Goal: Task Accomplishment & Management: Use online tool/utility

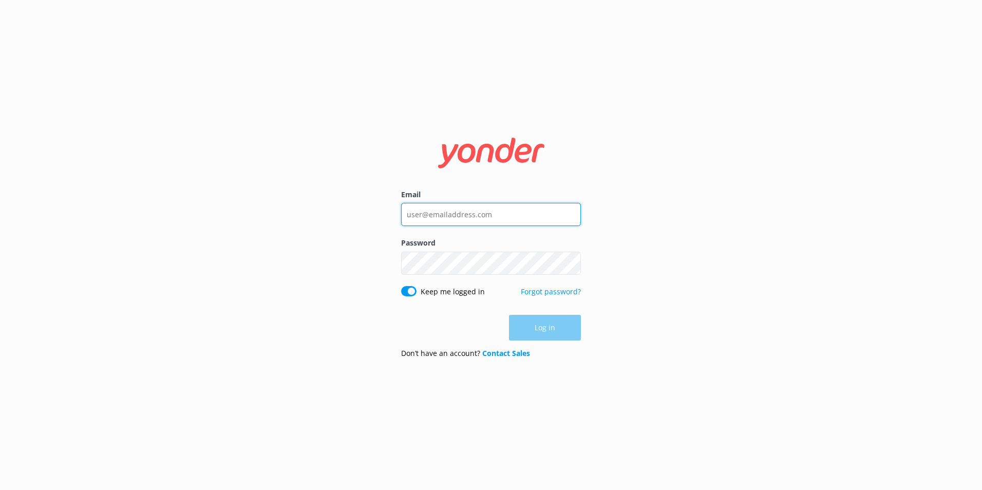
type input "[PERSON_NAME][EMAIL_ADDRESS][PERSON_NAME][DOMAIN_NAME]"
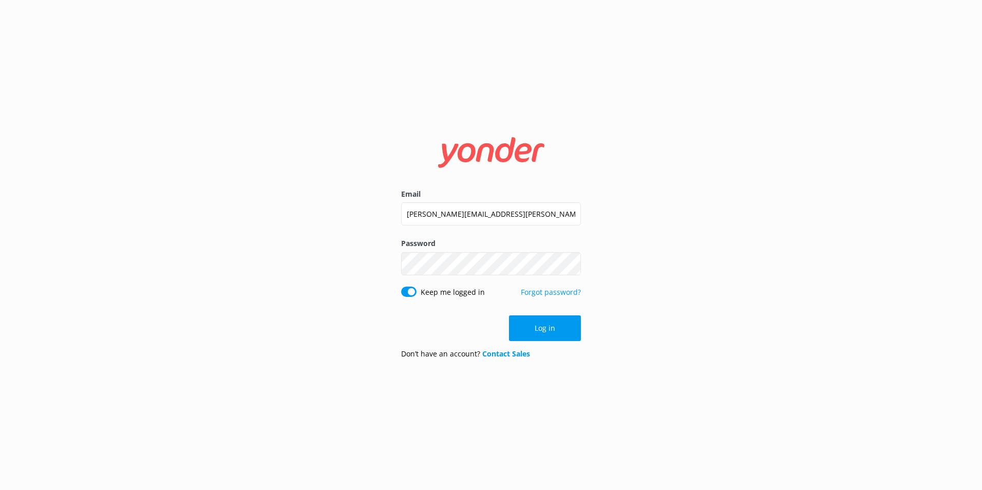
click at [535, 323] on div "Log in" at bounding box center [491, 328] width 180 height 26
click at [532, 327] on button "Log in" at bounding box center [545, 328] width 72 height 26
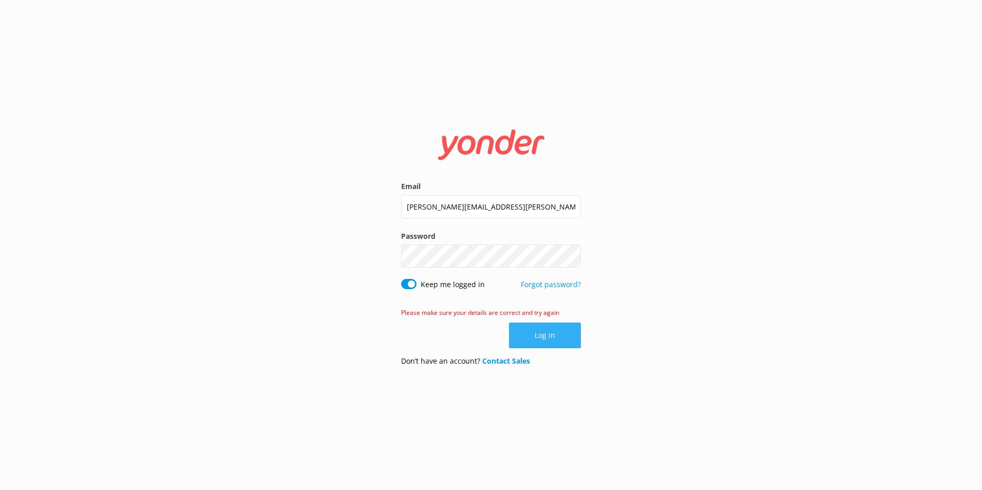
click at [549, 332] on button "Log in" at bounding box center [545, 336] width 72 height 26
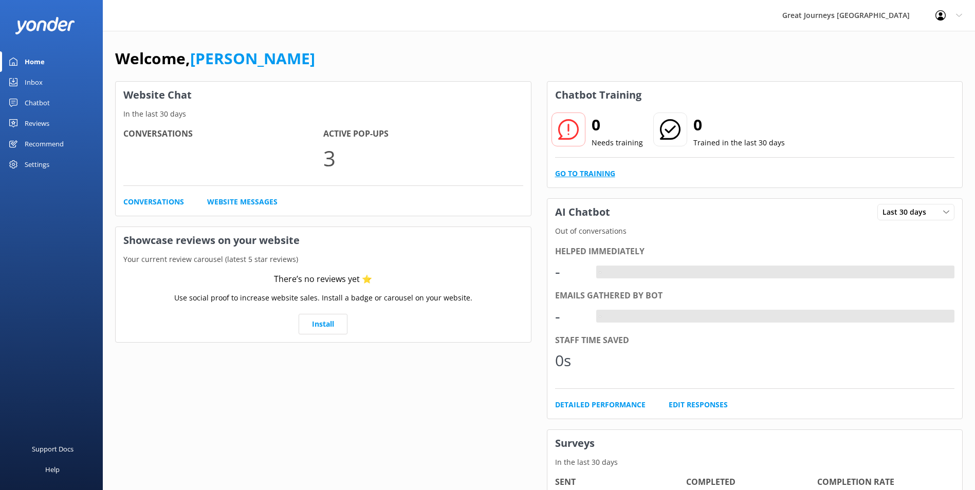
click at [590, 173] on link "Go to Training" at bounding box center [585, 173] width 60 height 11
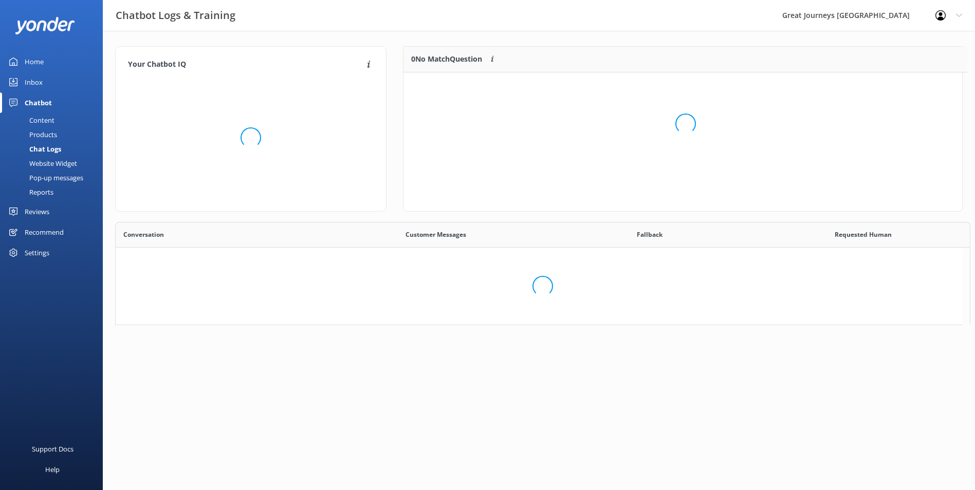
scroll to position [8, 8]
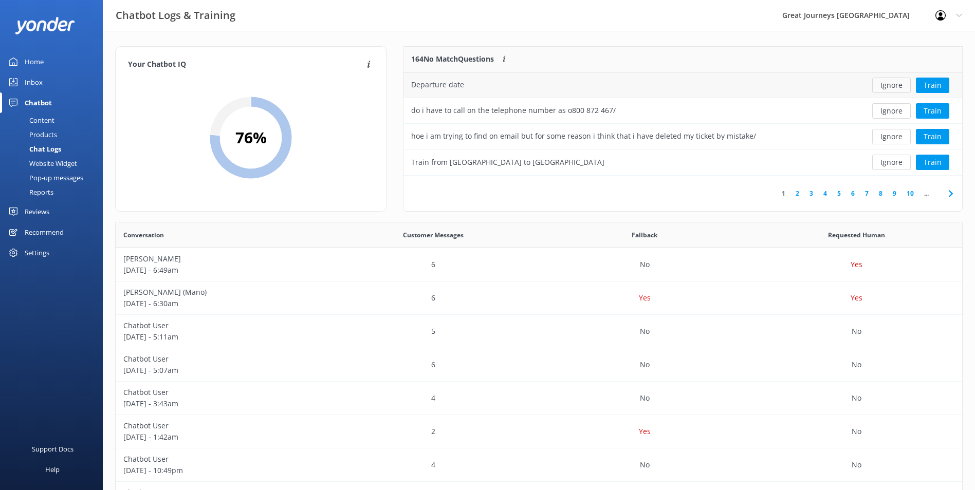
click at [893, 85] on button "Ignore" at bounding box center [891, 85] width 39 height 15
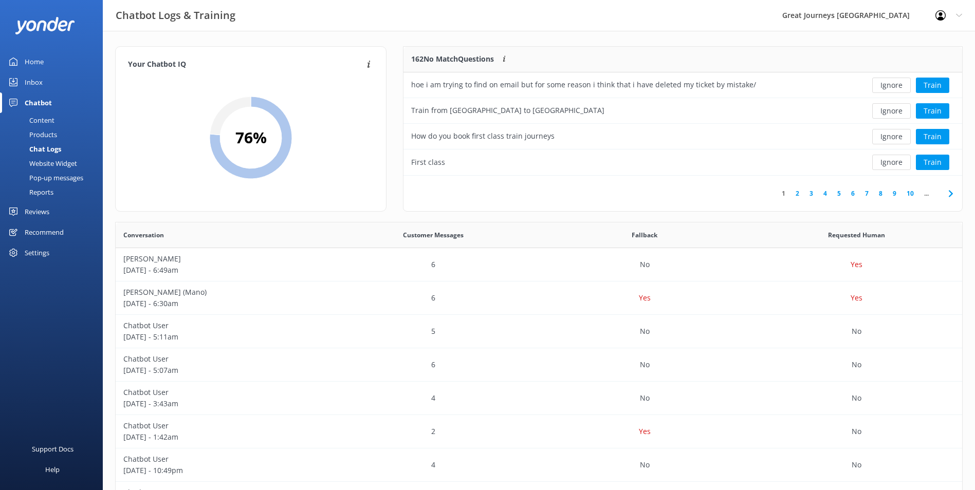
click at [893, 85] on button "Ignore" at bounding box center [891, 85] width 39 height 15
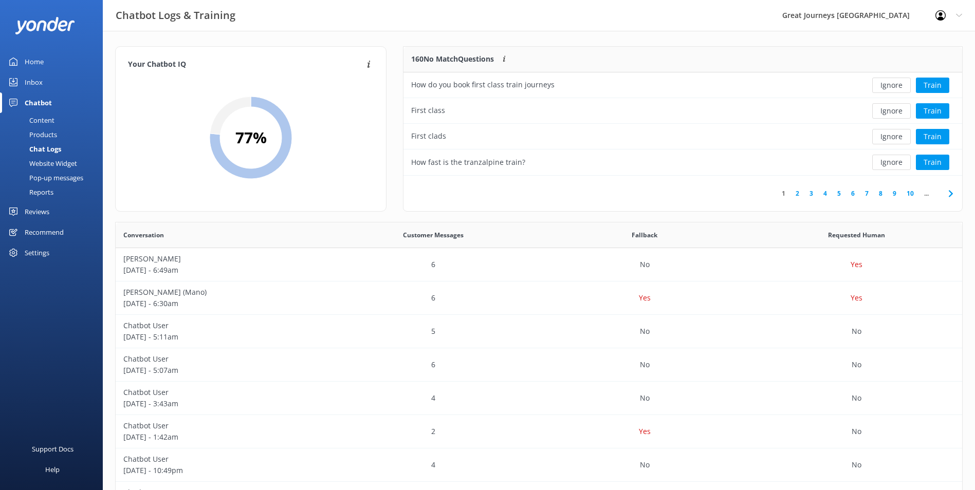
click at [893, 85] on button "Ignore" at bounding box center [891, 85] width 39 height 15
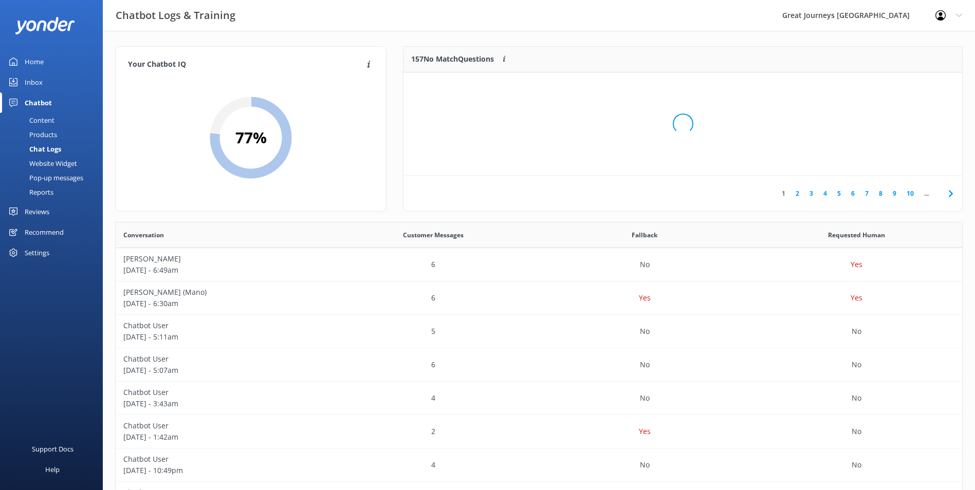
click at [893, 85] on div "Loading.." at bounding box center [683, 124] width 538 height 490
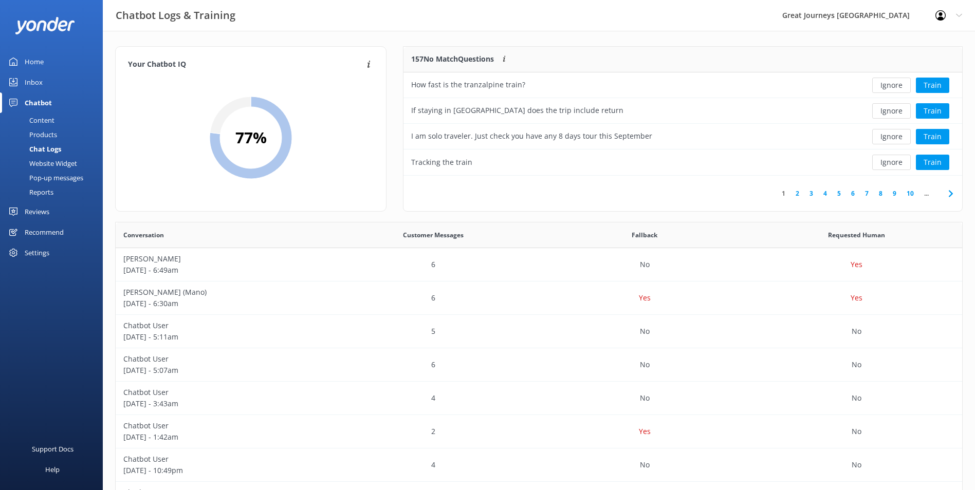
click at [893, 85] on button "Ignore" at bounding box center [891, 85] width 39 height 15
click at [893, 89] on button "Ignore" at bounding box center [891, 85] width 39 height 15
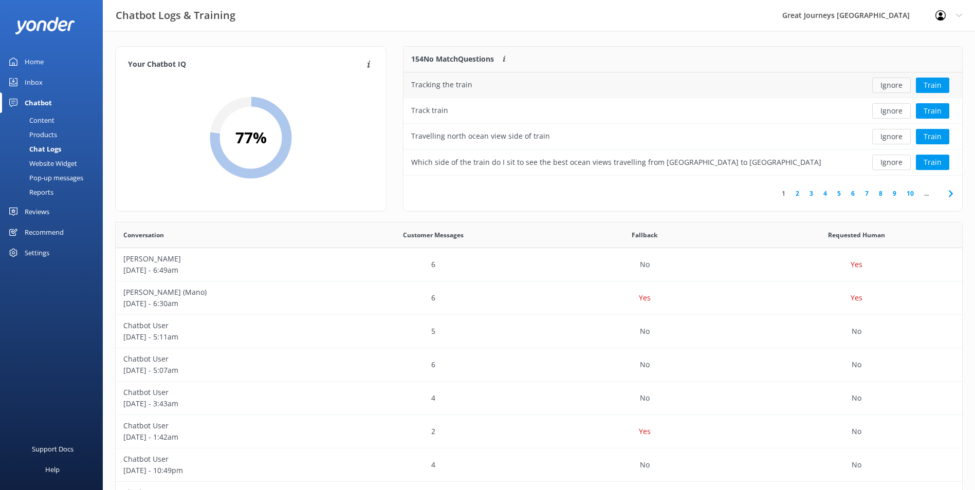
click at [894, 89] on button "Ignore" at bounding box center [891, 85] width 39 height 15
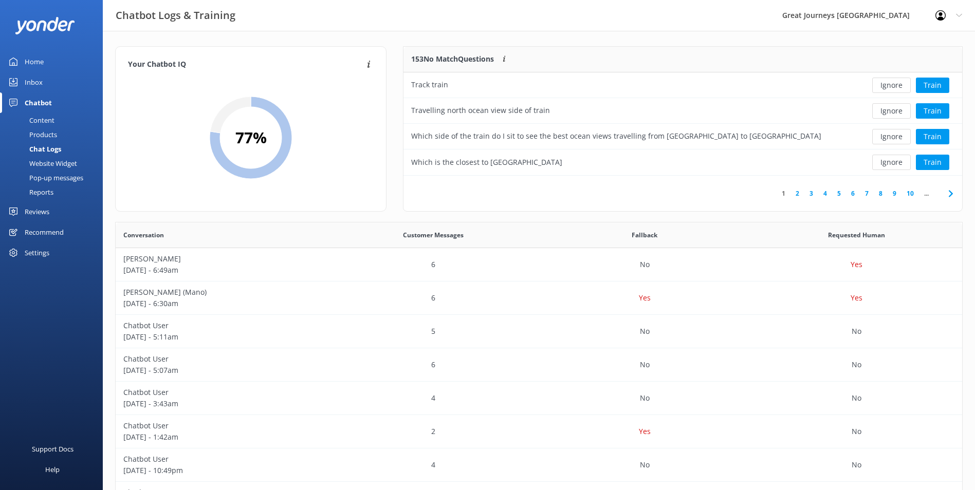
click at [894, 89] on button "Ignore" at bounding box center [891, 85] width 39 height 15
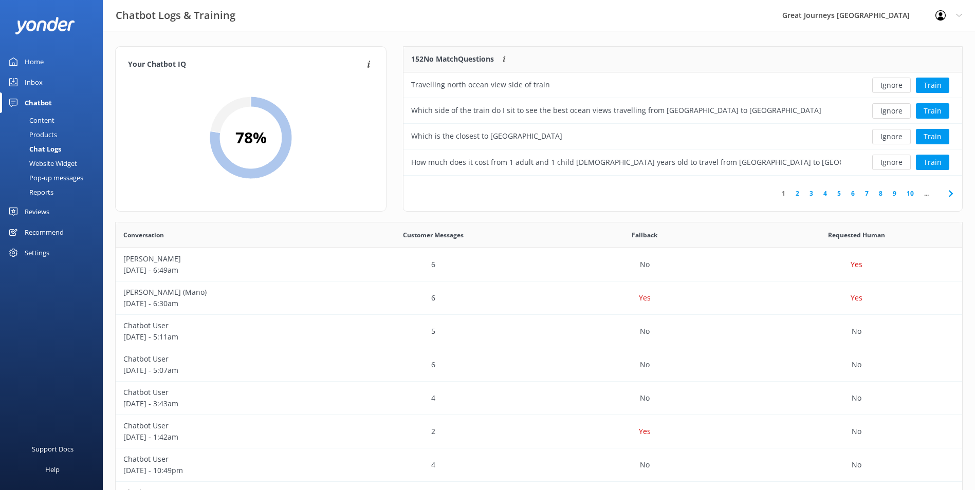
click at [894, 89] on button "Ignore" at bounding box center [891, 85] width 39 height 15
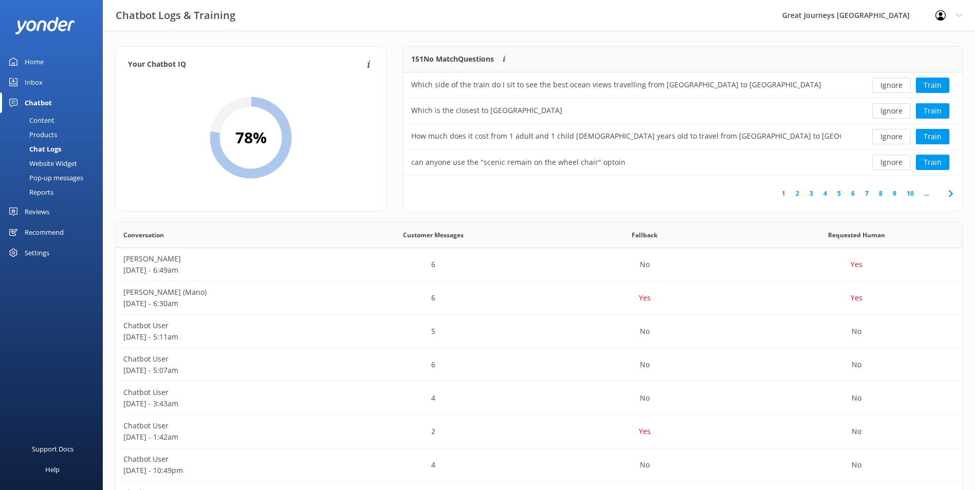
click at [894, 89] on button "Ignore" at bounding box center [891, 85] width 39 height 15
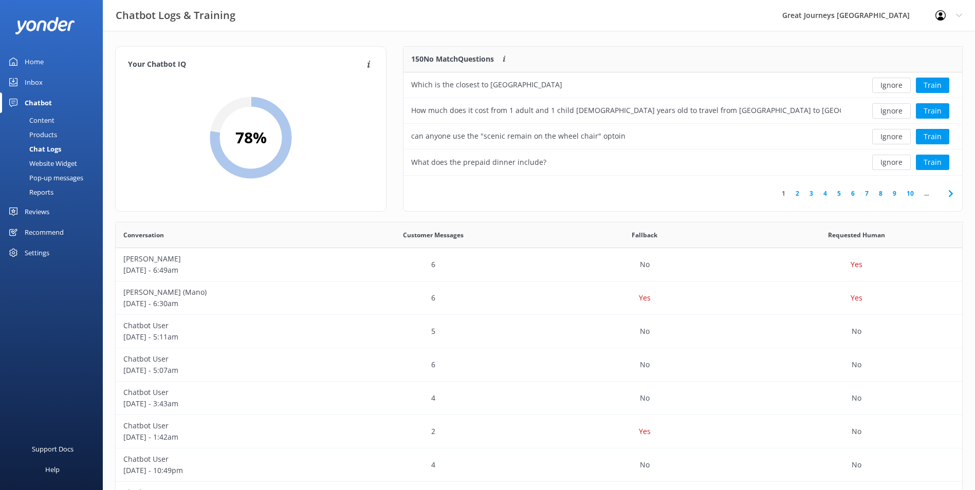
click at [894, 89] on button "Ignore" at bounding box center [891, 85] width 39 height 15
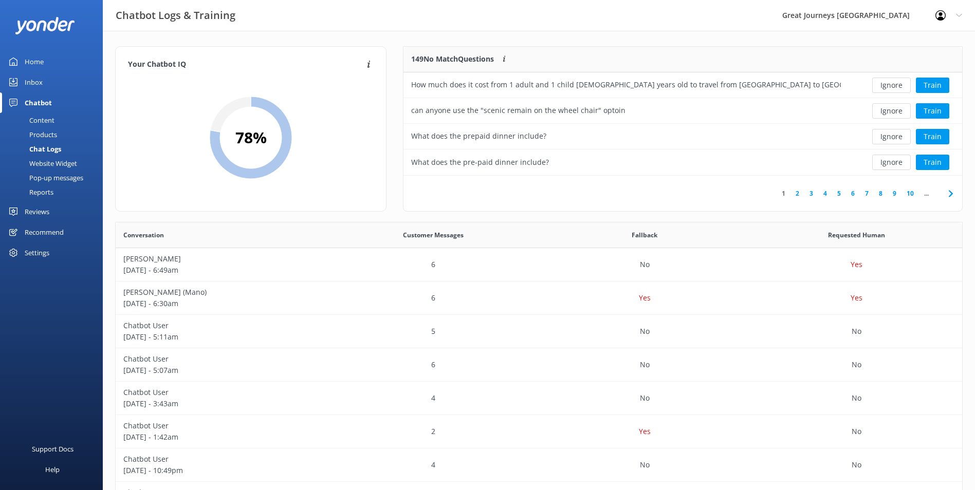
click at [894, 89] on button "Ignore" at bounding box center [891, 85] width 39 height 15
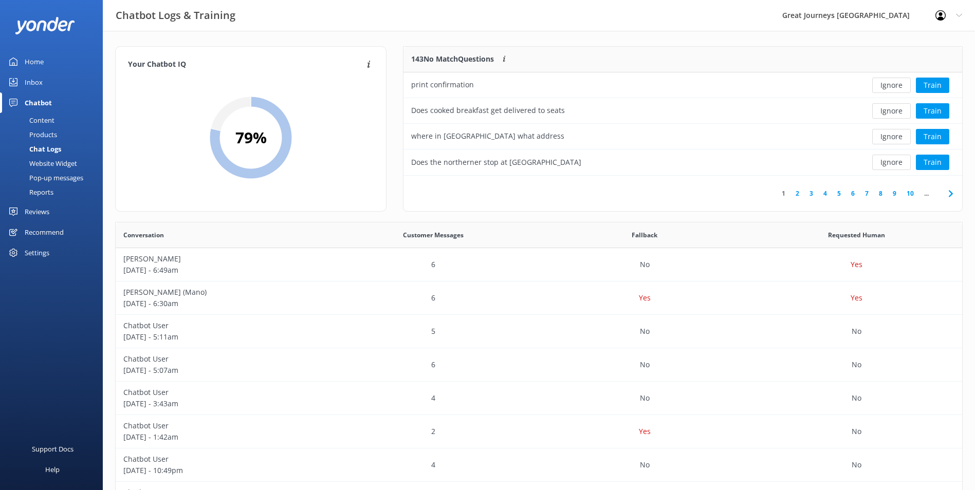
click at [894, 89] on button "Ignore" at bounding box center [891, 85] width 39 height 15
click at [893, 89] on button "Ignore" at bounding box center [891, 85] width 39 height 15
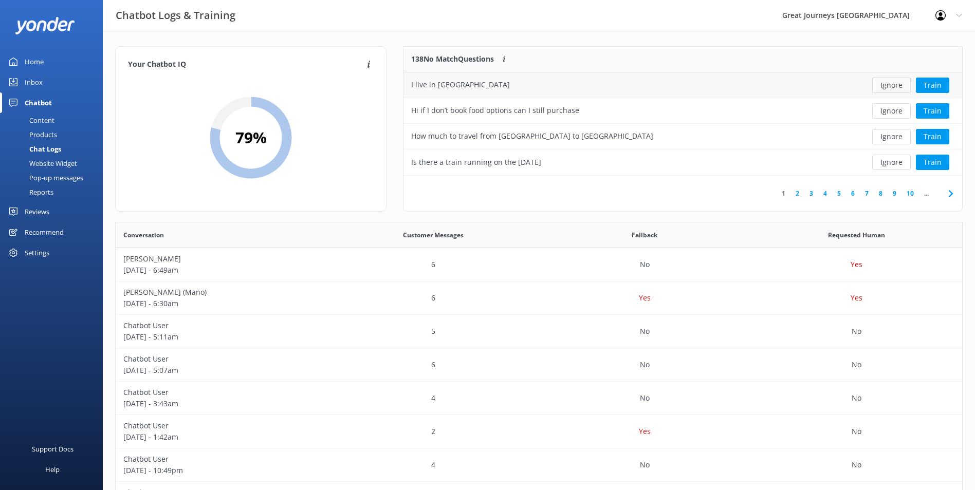
click at [895, 85] on button "Ignore" at bounding box center [891, 85] width 39 height 15
click at [895, 83] on button "Ignore" at bounding box center [891, 85] width 39 height 15
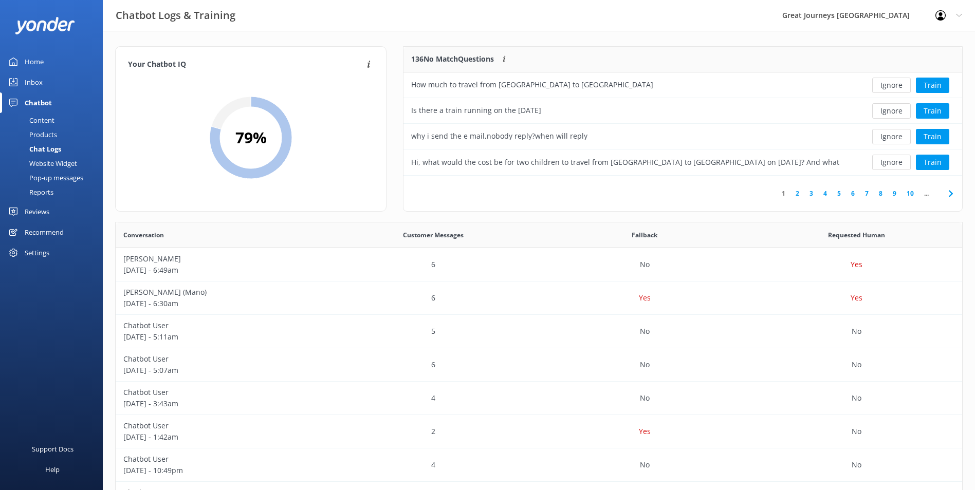
click at [895, 83] on button "Ignore" at bounding box center [891, 85] width 39 height 15
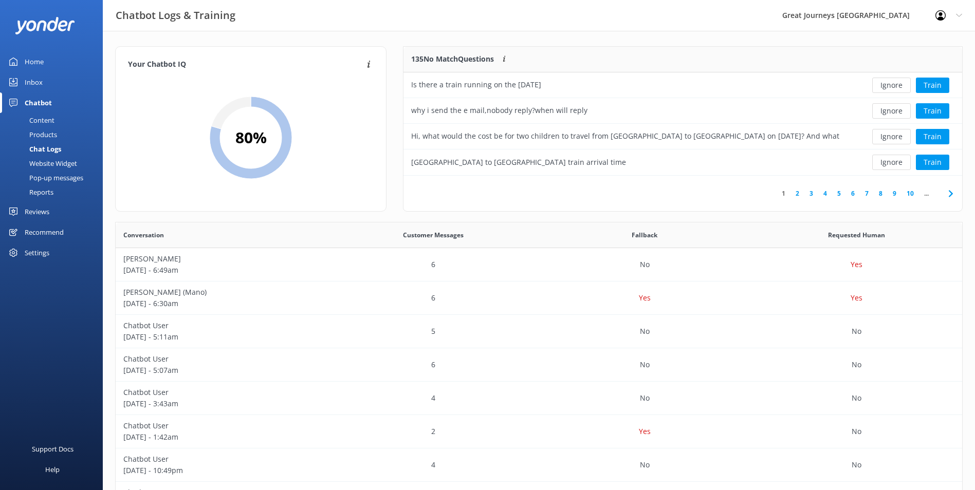
click at [895, 83] on button "Ignore" at bounding box center [891, 85] width 39 height 15
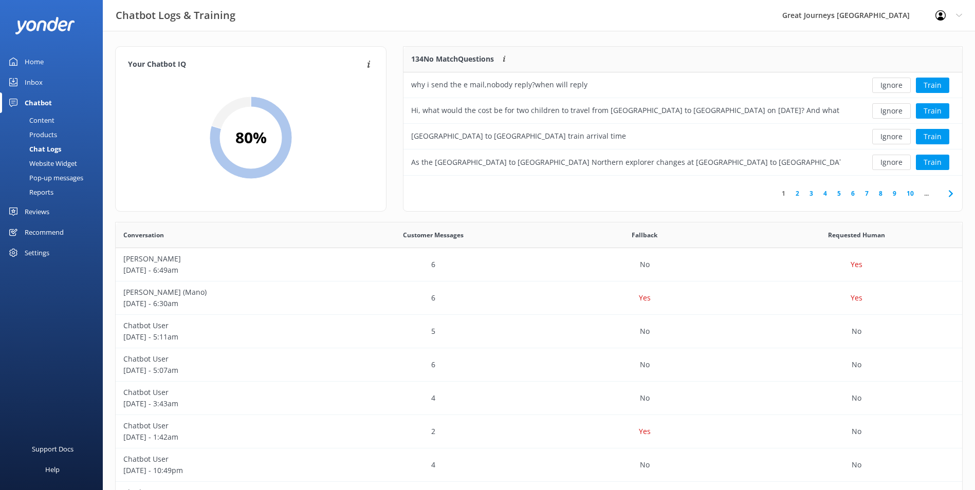
click at [895, 83] on button "Ignore" at bounding box center [891, 85] width 39 height 15
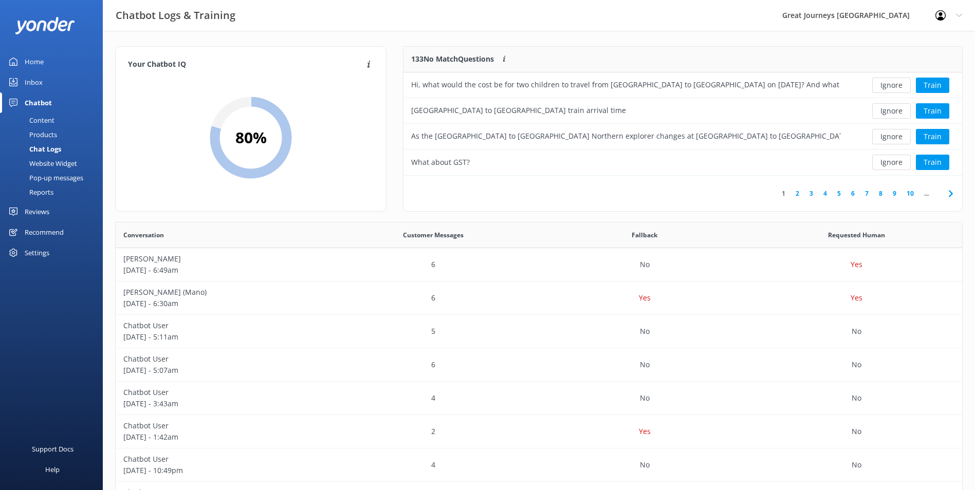
click at [895, 83] on button "Ignore" at bounding box center [891, 85] width 39 height 15
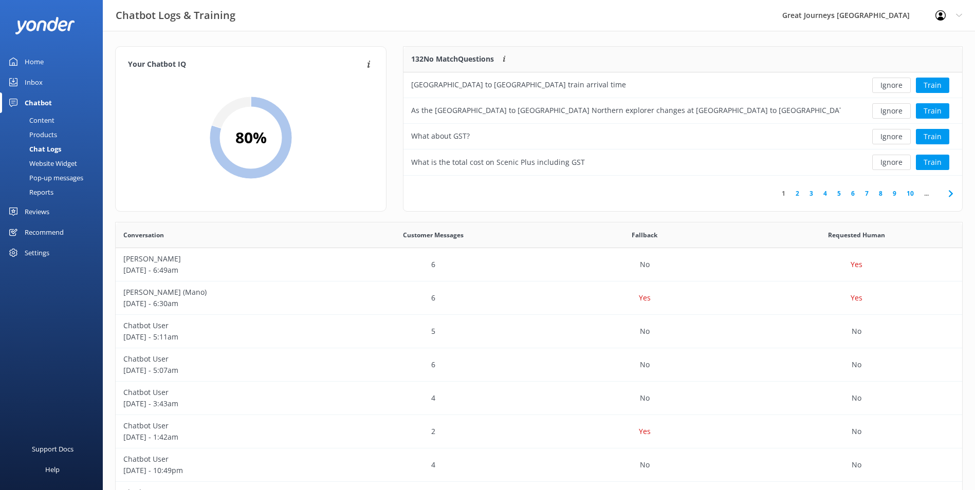
click at [895, 83] on button "Ignore" at bounding box center [891, 85] width 39 height 15
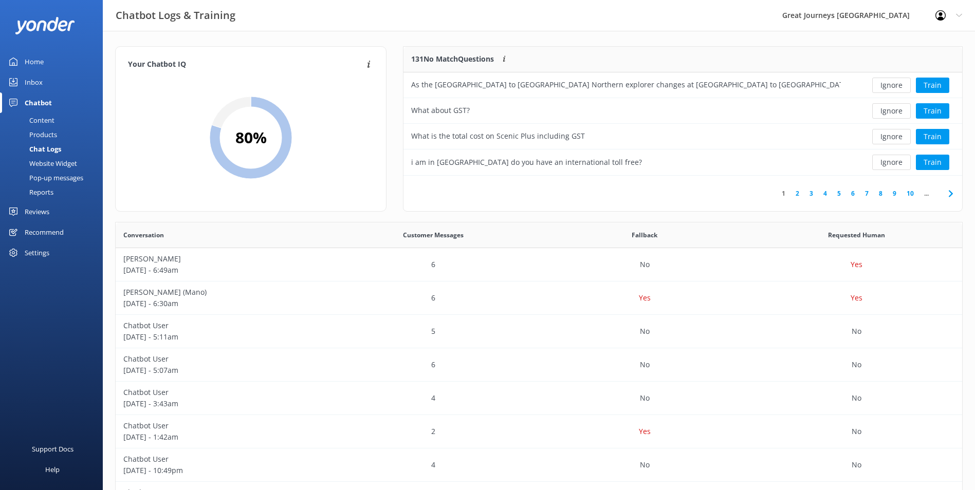
click at [895, 84] on button "Ignore" at bounding box center [891, 85] width 39 height 15
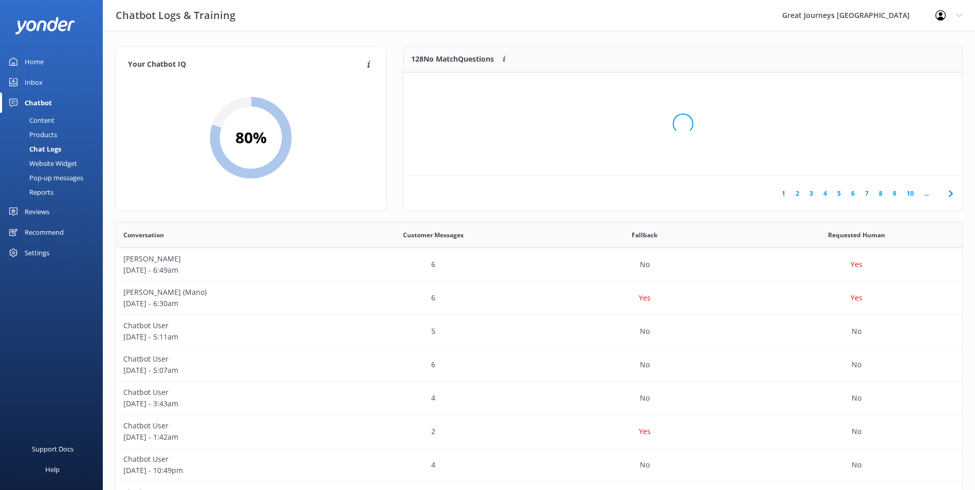
click at [895, 84] on div "Loading.." at bounding box center [683, 124] width 538 height 490
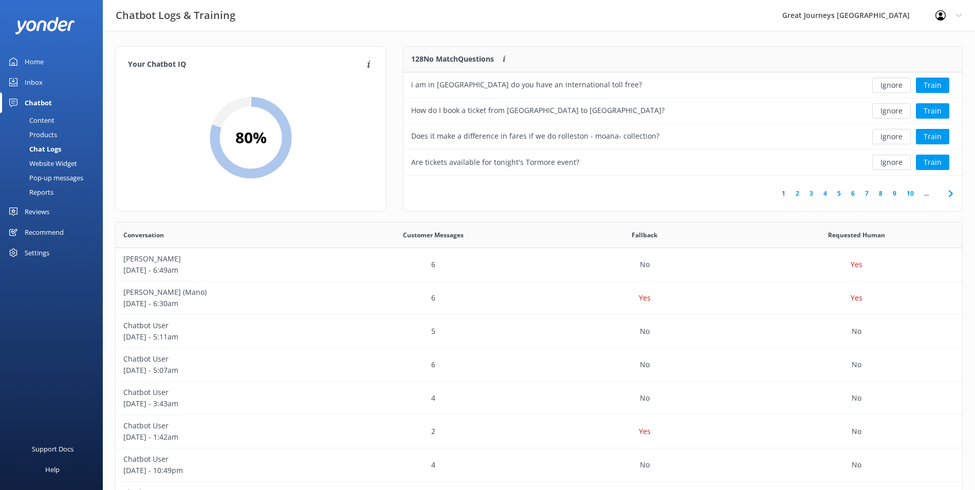
click at [895, 84] on button "Ignore" at bounding box center [891, 85] width 39 height 15
click at [896, 84] on button "Ignore" at bounding box center [891, 85] width 39 height 15
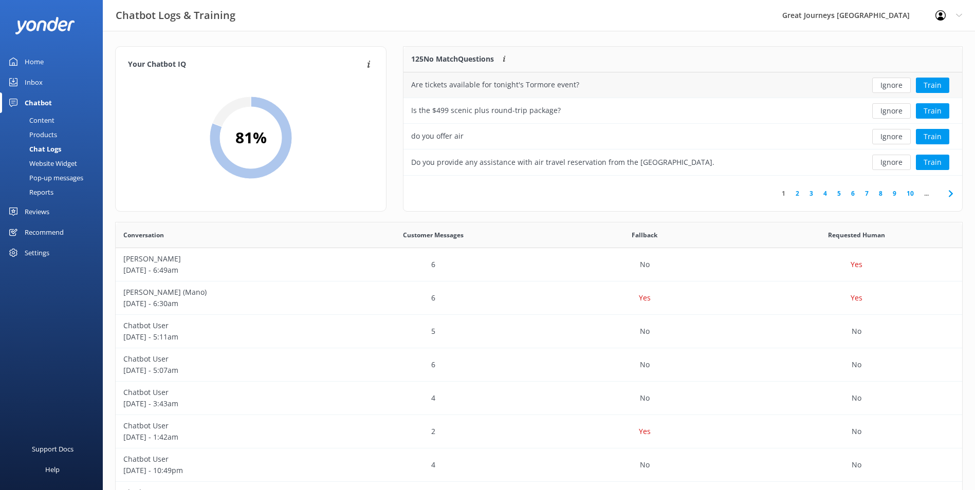
click at [896, 84] on button "Ignore" at bounding box center [891, 85] width 39 height 15
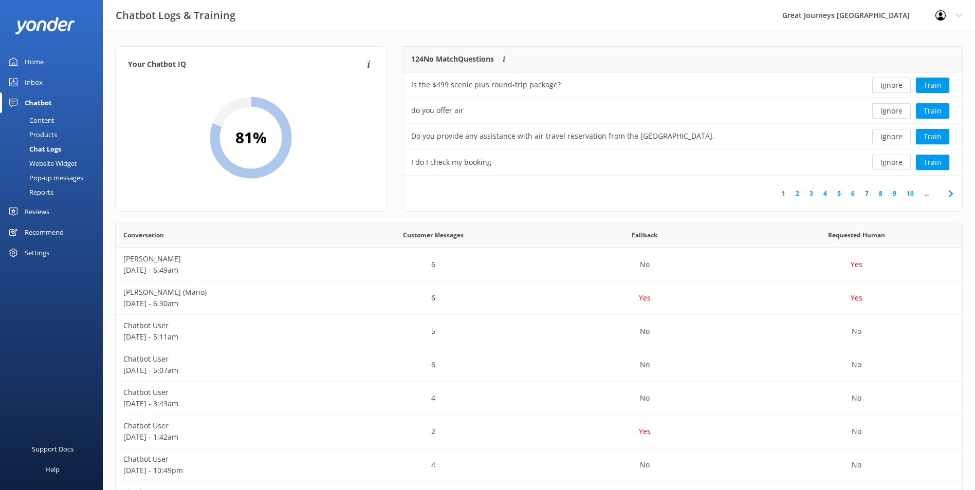
click at [897, 84] on button "Ignore" at bounding box center [891, 85] width 39 height 15
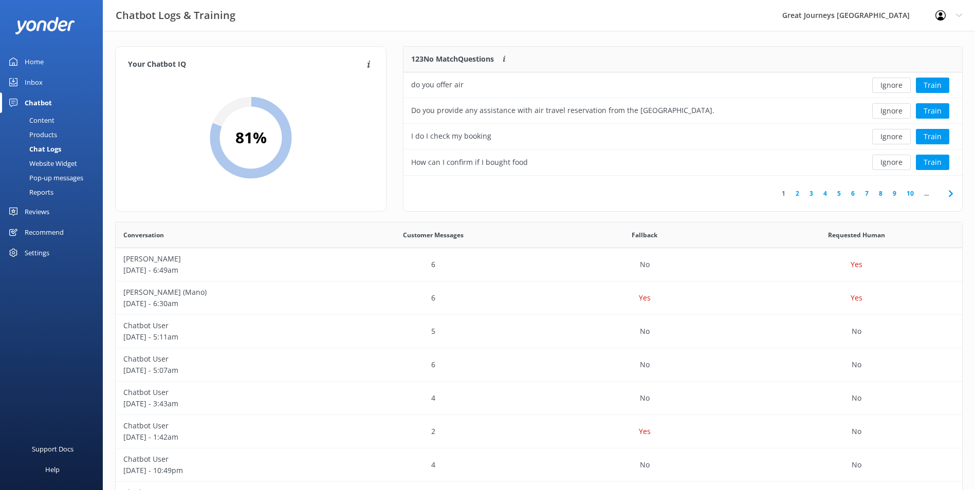
click at [897, 84] on button "Ignore" at bounding box center [891, 85] width 39 height 15
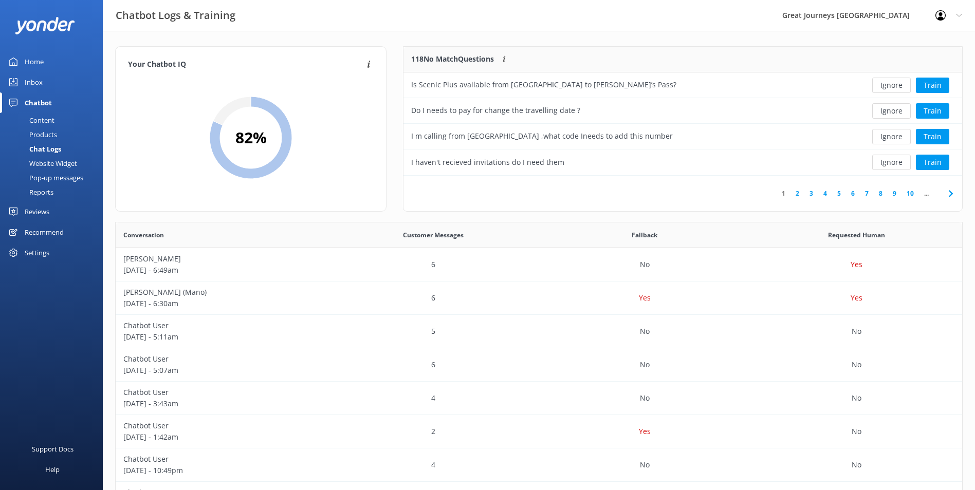
click at [897, 84] on button "Ignore" at bounding box center [891, 85] width 39 height 15
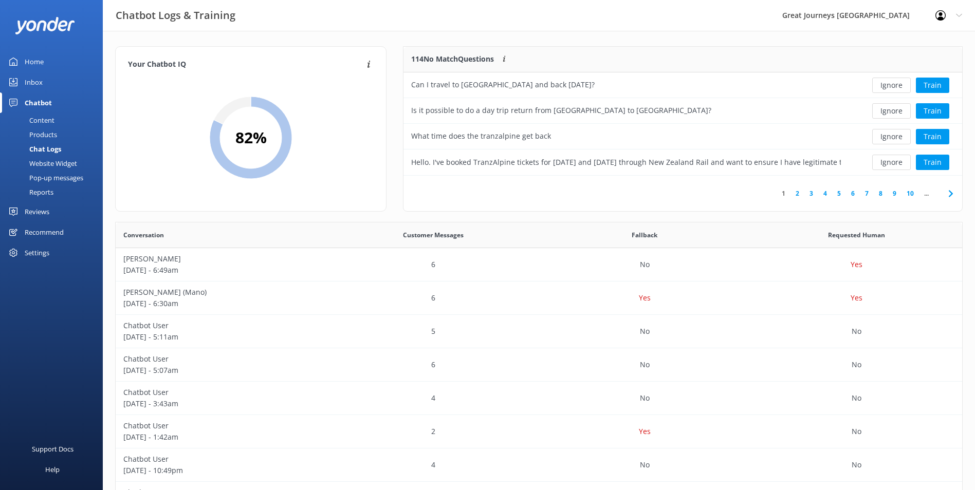
click at [897, 84] on button "Ignore" at bounding box center [891, 85] width 39 height 15
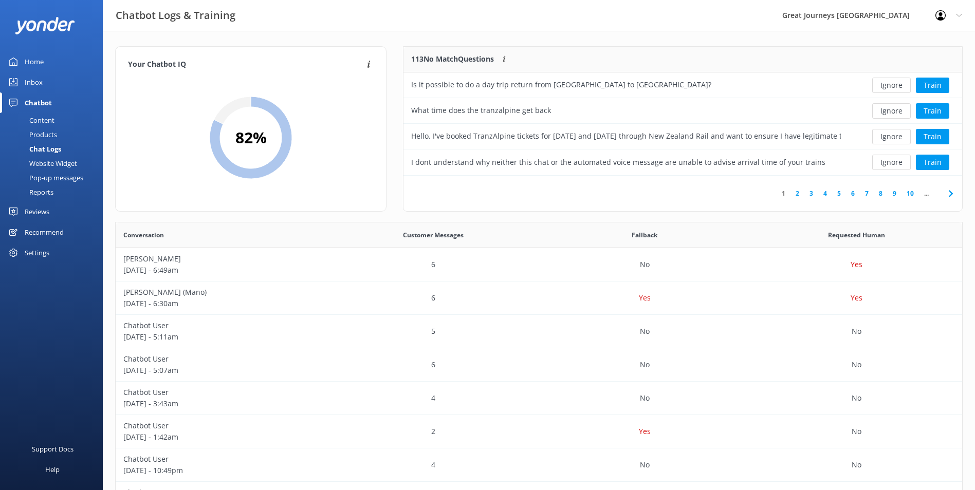
click at [897, 84] on button "Ignore" at bounding box center [891, 85] width 39 height 15
click at [896, 85] on button "Ignore" at bounding box center [891, 85] width 39 height 15
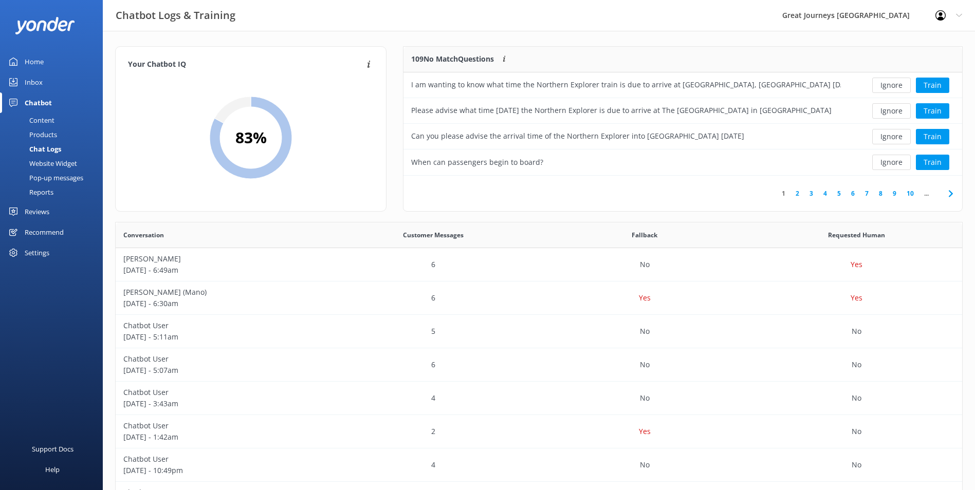
click at [896, 85] on button "Ignore" at bounding box center [891, 85] width 39 height 15
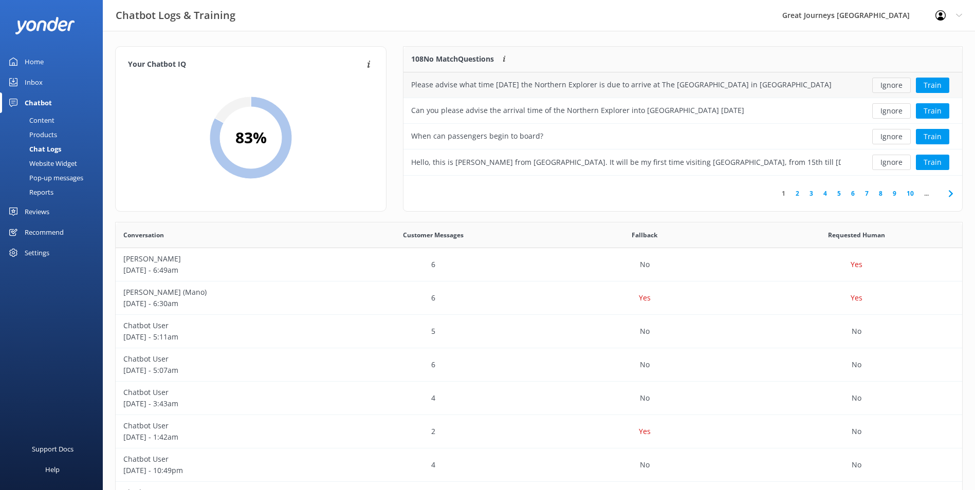
click at [896, 85] on button "Ignore" at bounding box center [891, 85] width 39 height 15
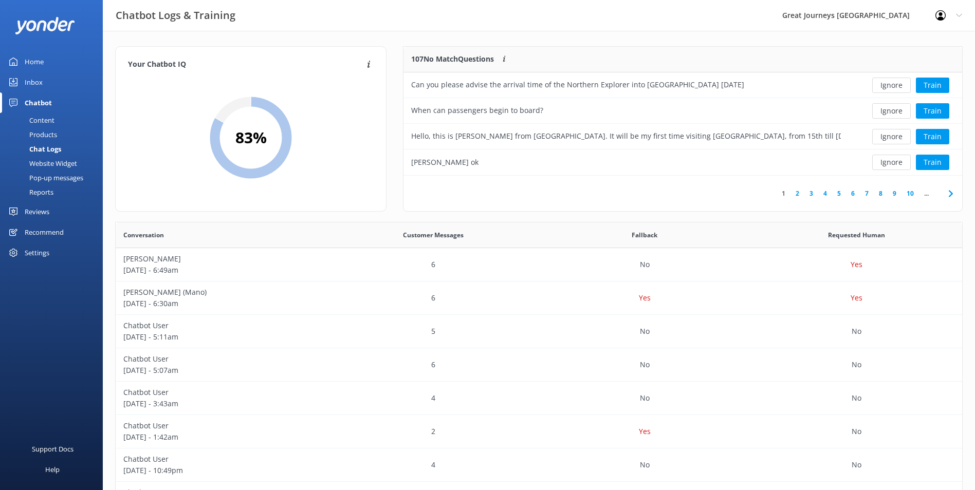
click at [896, 85] on button "Ignore" at bounding box center [891, 85] width 39 height 15
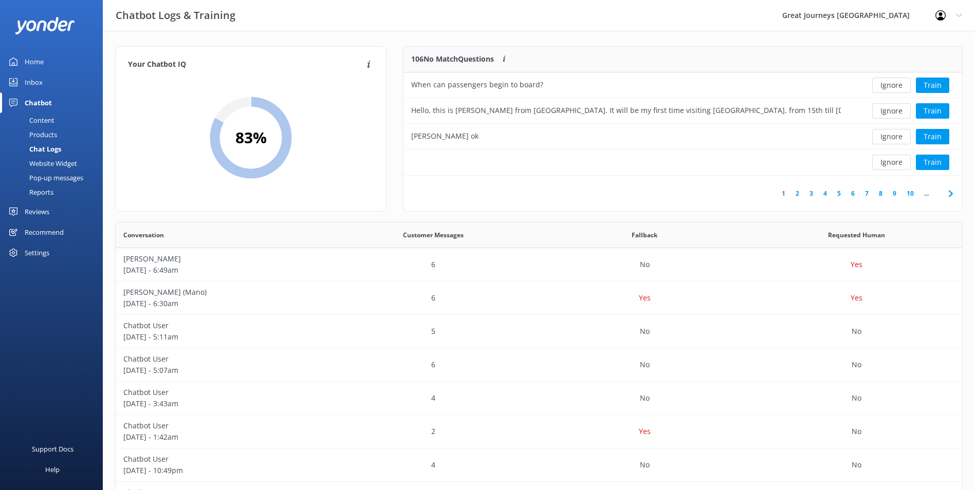
click at [896, 85] on button "Ignore" at bounding box center [891, 85] width 39 height 15
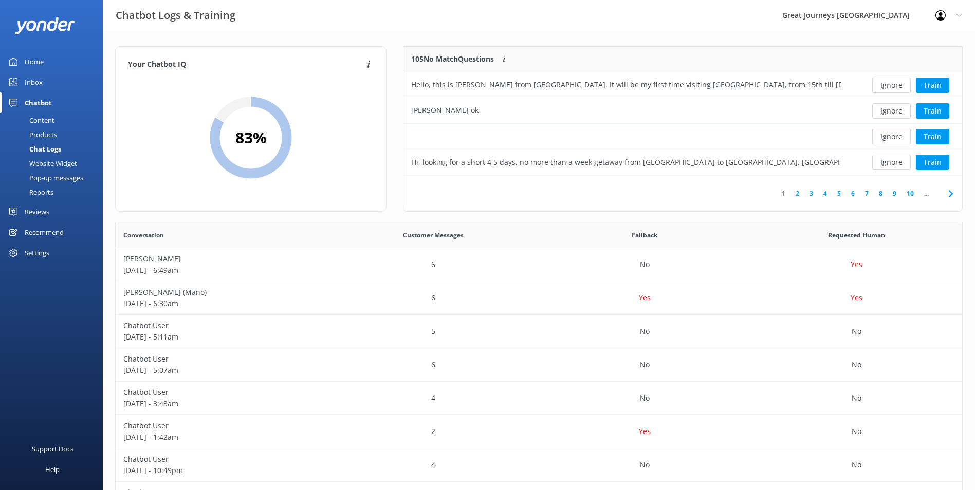
click at [896, 85] on button "Ignore" at bounding box center [891, 85] width 39 height 15
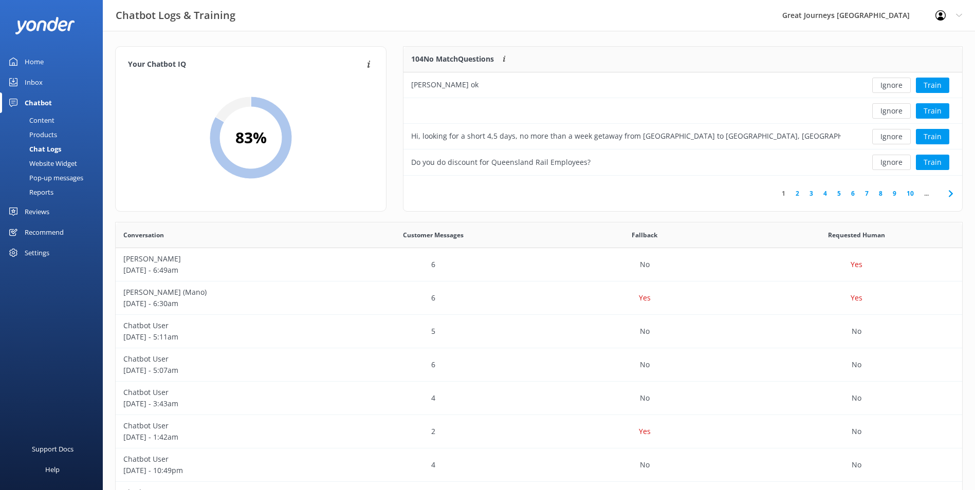
click at [894, 85] on button "Ignore" at bounding box center [891, 85] width 39 height 15
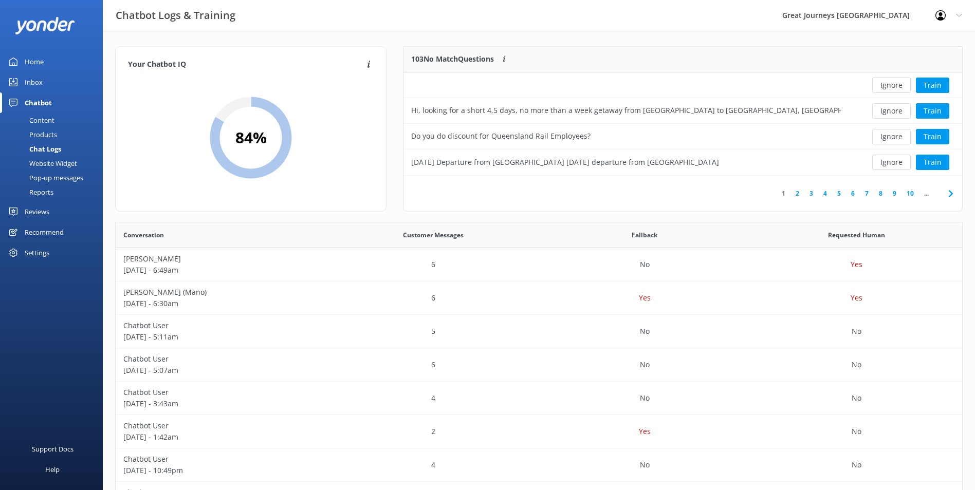
click at [894, 85] on button "Ignore" at bounding box center [891, 85] width 39 height 15
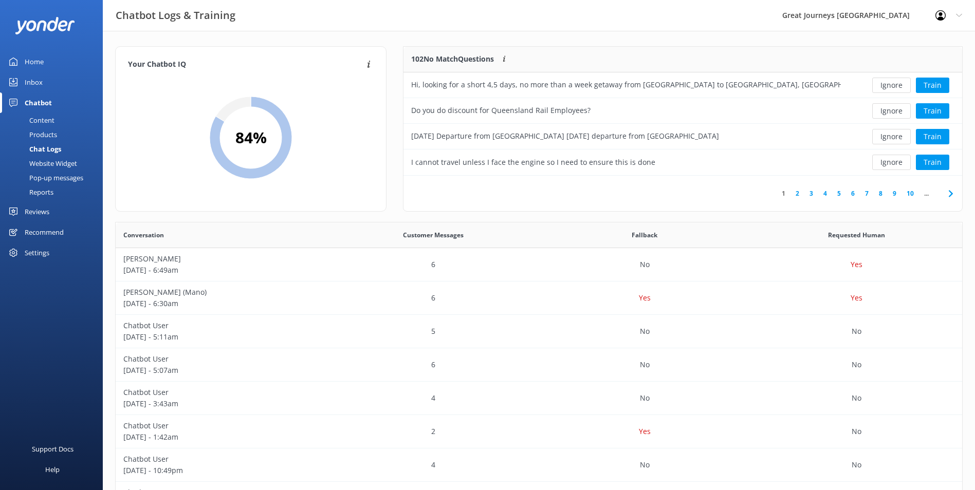
click at [894, 85] on button "Ignore" at bounding box center [891, 85] width 39 height 15
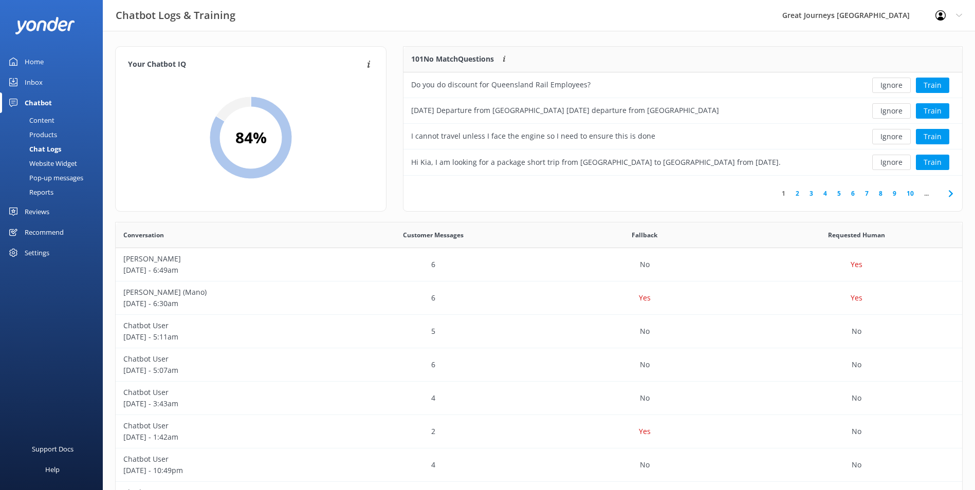
click at [894, 85] on button "Ignore" at bounding box center [891, 85] width 39 height 15
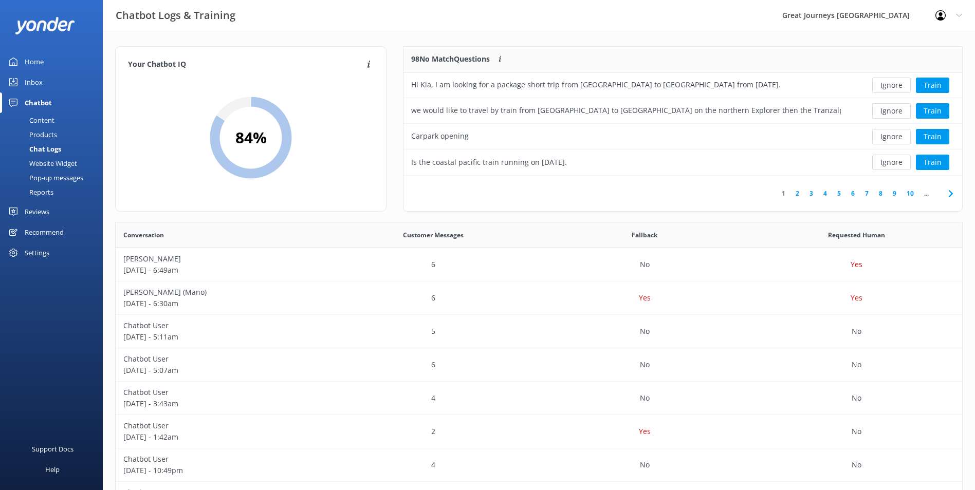
click at [894, 85] on button "Ignore" at bounding box center [891, 85] width 39 height 15
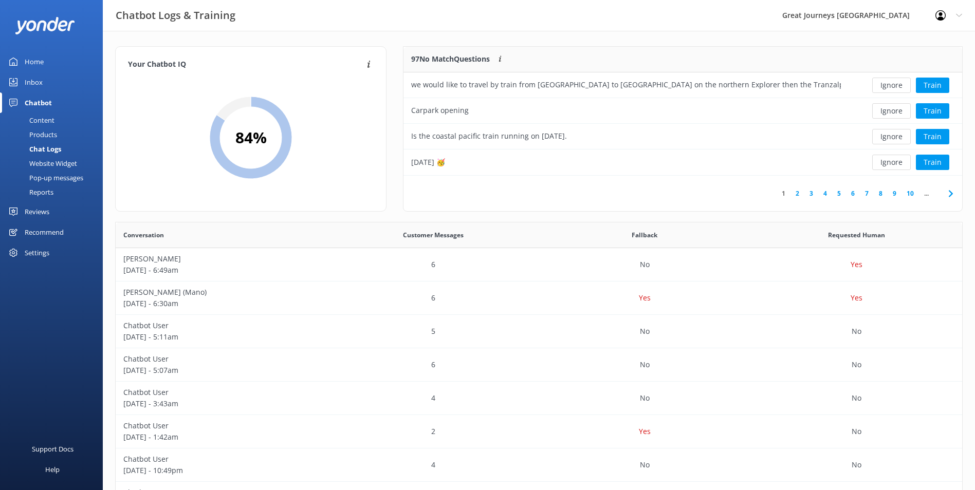
click at [894, 85] on button "Ignore" at bounding box center [891, 85] width 39 height 15
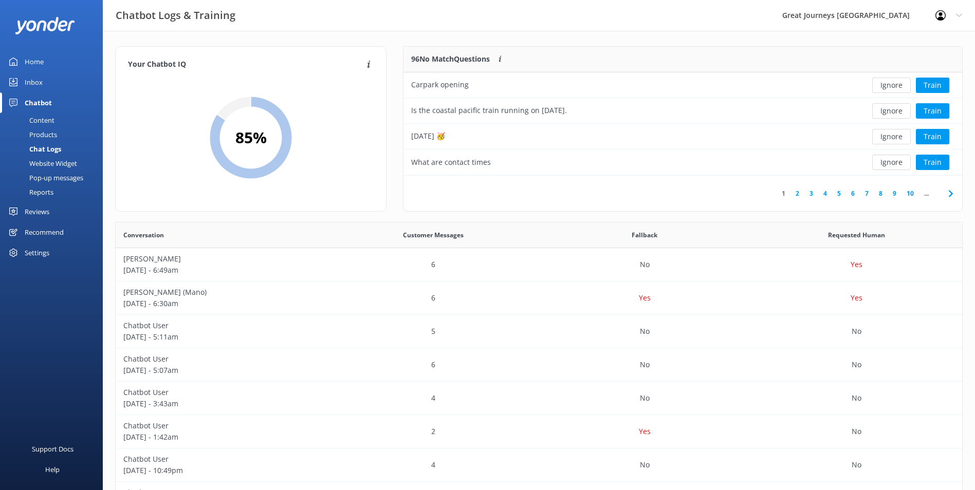
click at [894, 85] on button "Ignore" at bounding box center [891, 85] width 39 height 15
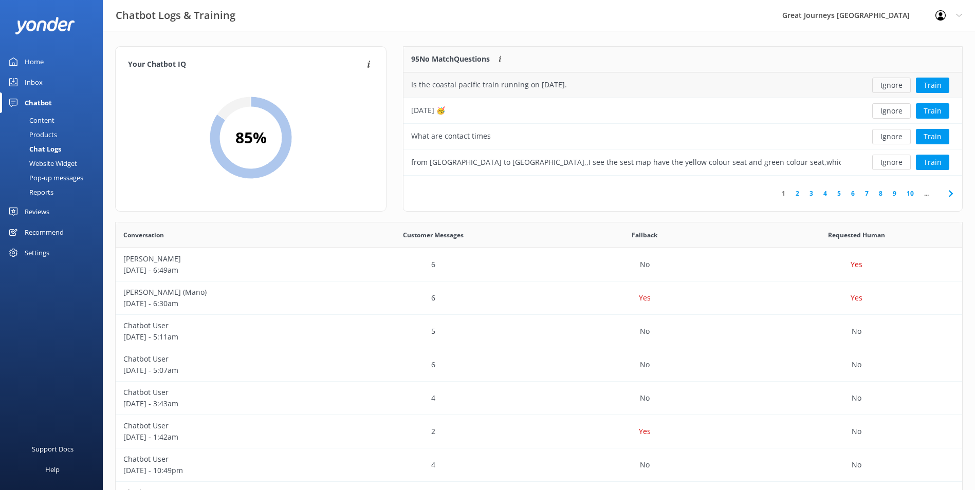
click at [893, 85] on button "Ignore" at bounding box center [891, 85] width 39 height 15
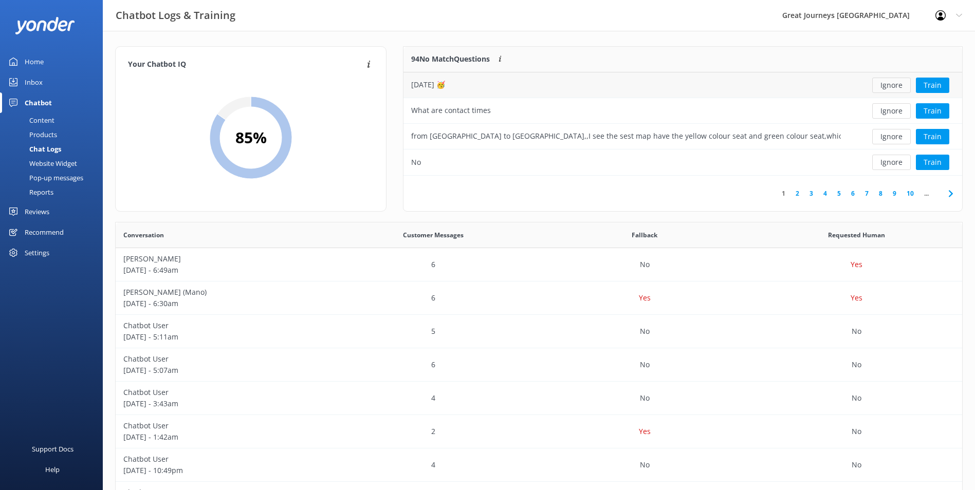
click at [893, 85] on button "Ignore" at bounding box center [891, 85] width 39 height 15
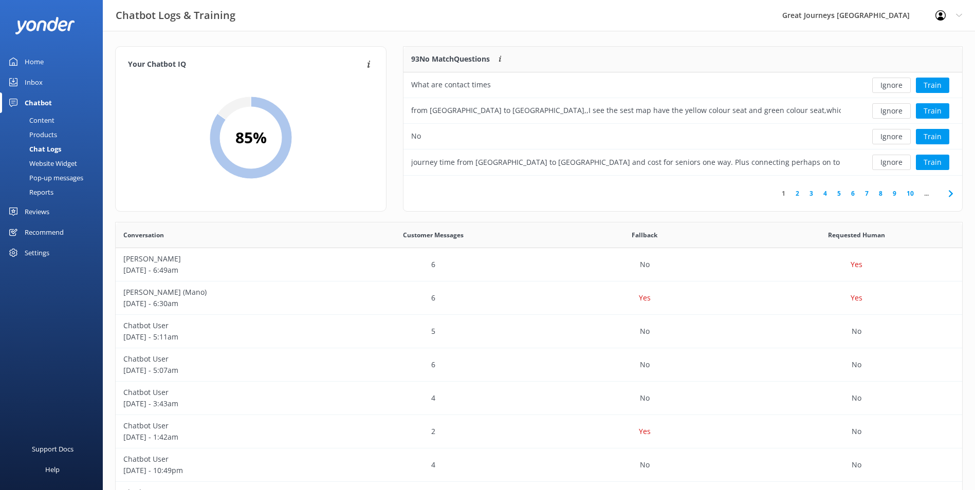
click at [893, 85] on button "Ignore" at bounding box center [891, 85] width 39 height 15
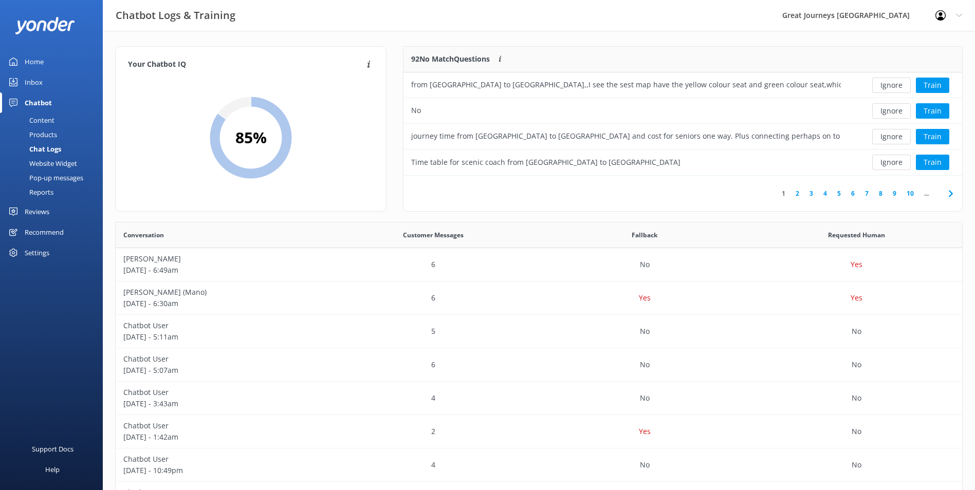
click at [893, 85] on button "Ignore" at bounding box center [891, 85] width 39 height 15
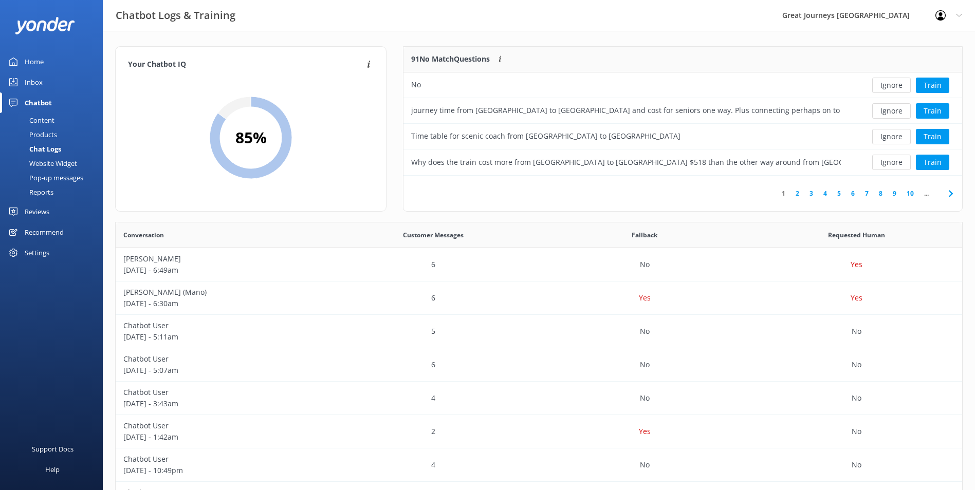
click at [893, 85] on button "Ignore" at bounding box center [891, 85] width 39 height 15
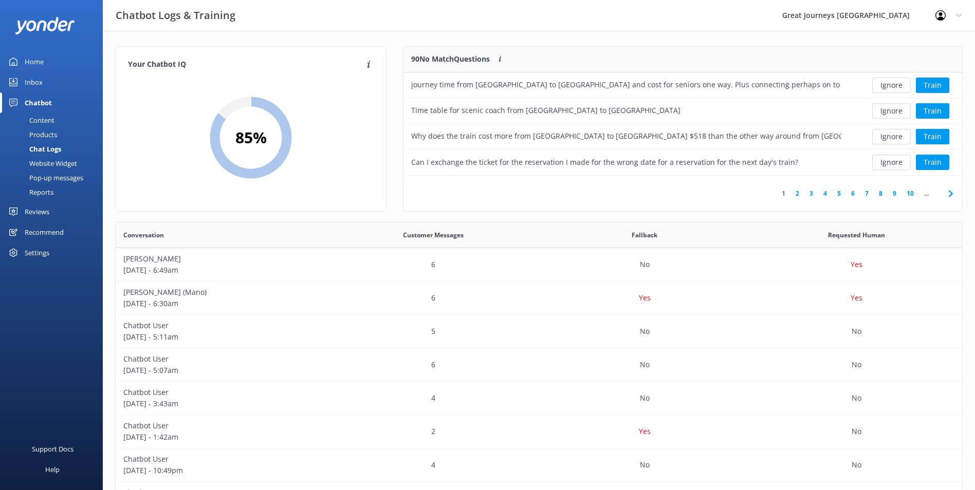
click at [893, 85] on button "Ignore" at bounding box center [891, 85] width 39 height 15
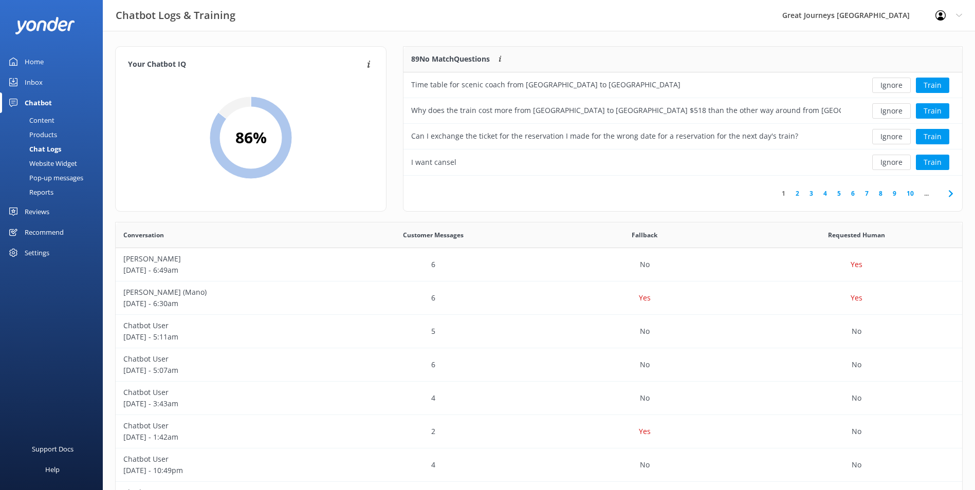
click at [893, 85] on button "Ignore" at bounding box center [891, 85] width 39 height 15
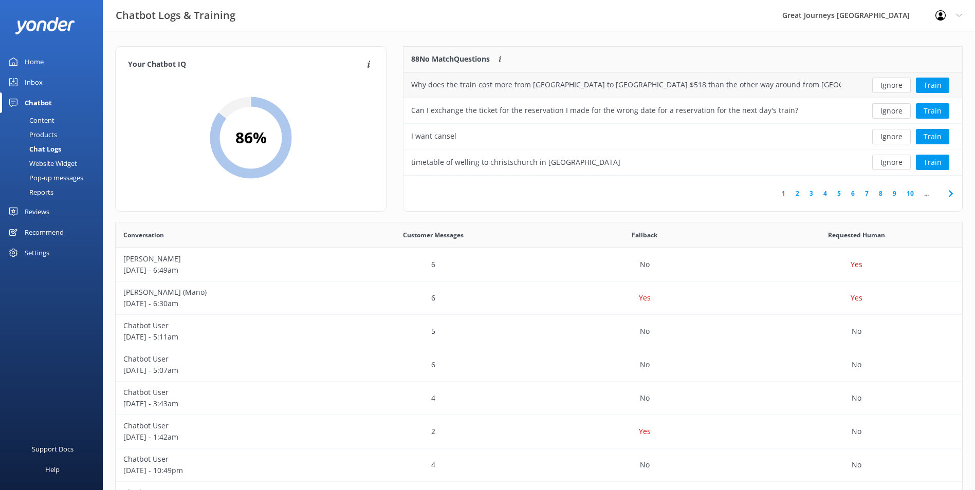
click at [893, 85] on button "Ignore" at bounding box center [891, 85] width 39 height 15
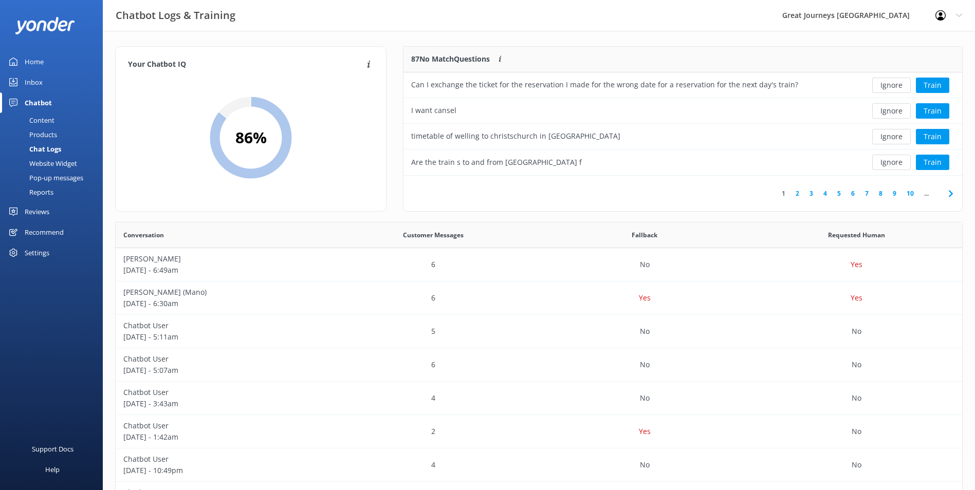
click at [893, 85] on button "Ignore" at bounding box center [891, 85] width 39 height 15
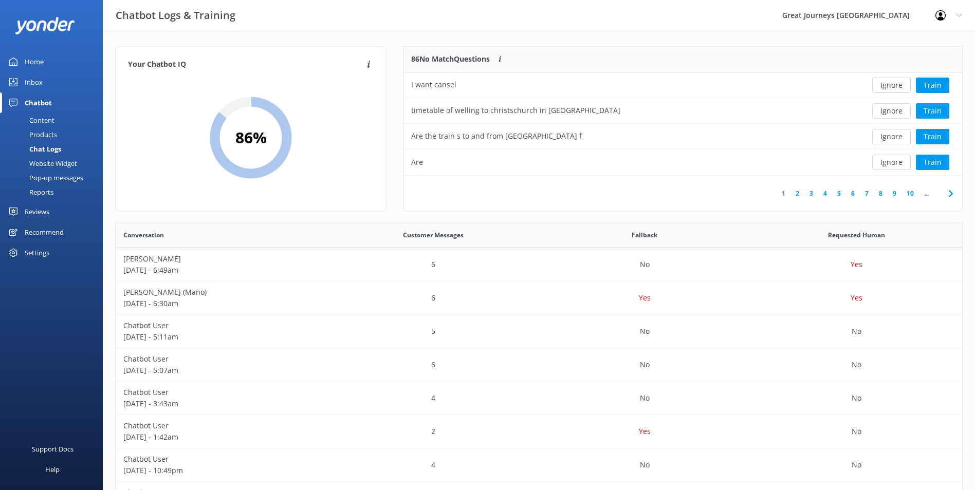
click at [893, 86] on button "Ignore" at bounding box center [891, 85] width 39 height 15
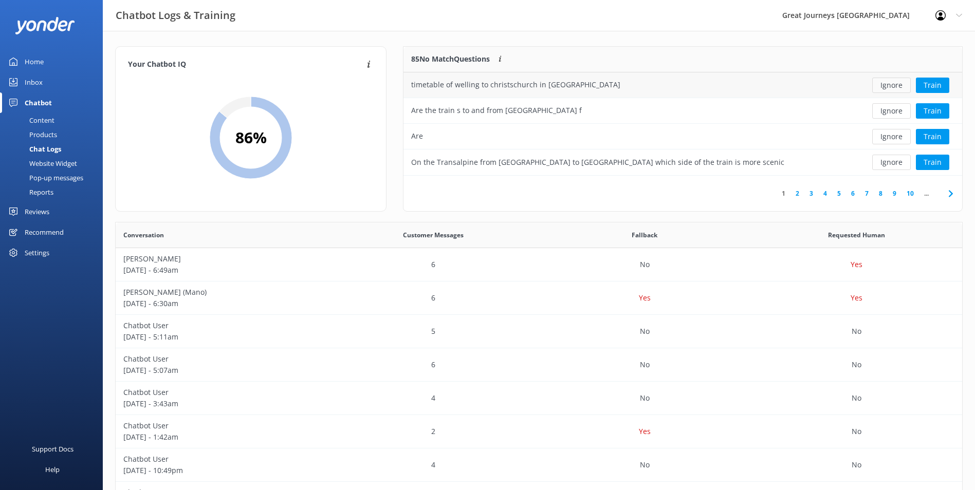
click at [892, 87] on button "Ignore" at bounding box center [891, 85] width 39 height 15
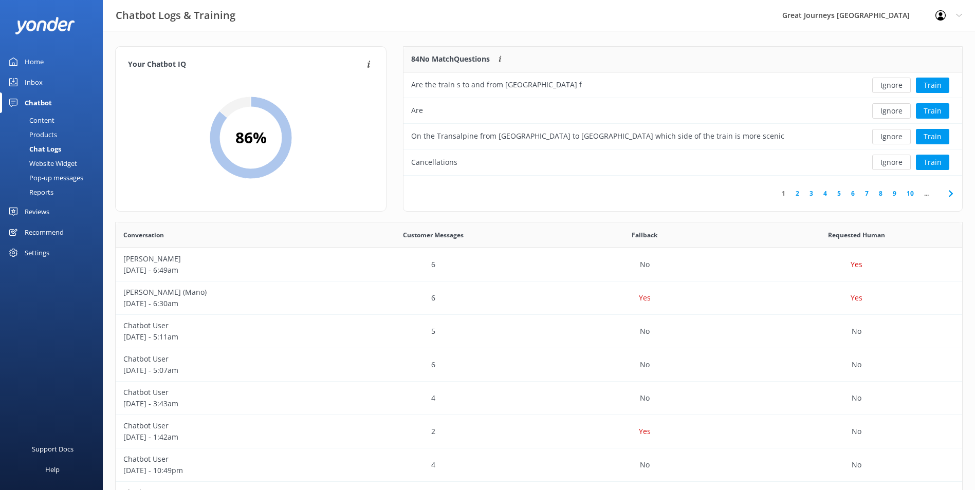
click at [892, 86] on button "Ignore" at bounding box center [891, 85] width 39 height 15
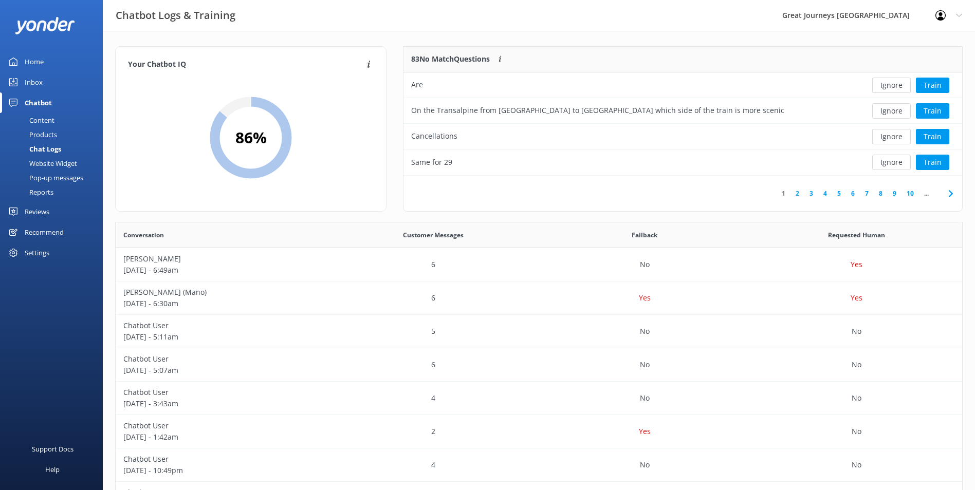
click at [892, 86] on button "Ignore" at bounding box center [891, 85] width 39 height 15
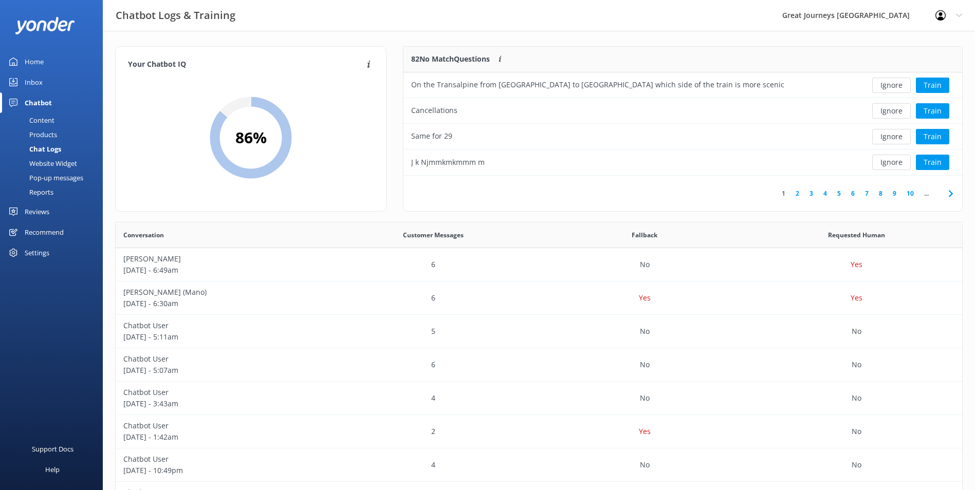
click at [892, 86] on button "Ignore" at bounding box center [891, 85] width 39 height 15
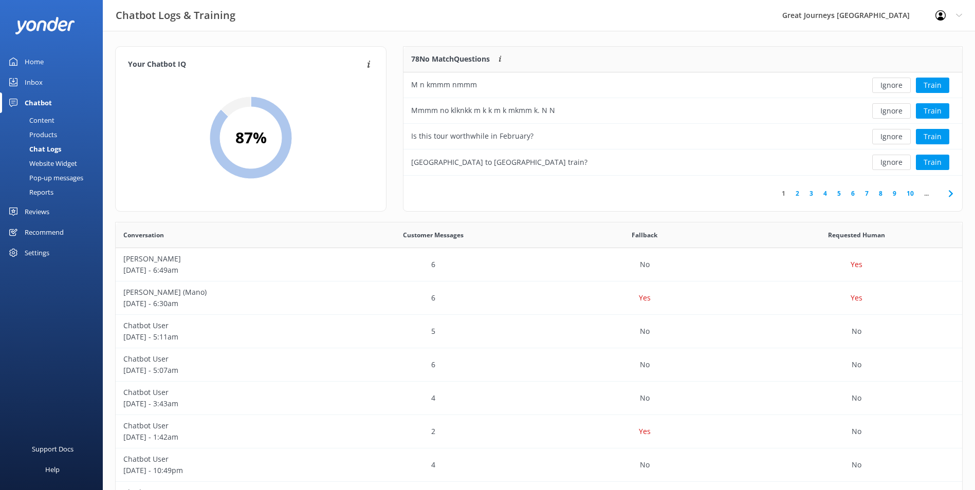
click at [892, 86] on button "Ignore" at bounding box center [891, 85] width 39 height 15
click at [891, 86] on button "Ignore" at bounding box center [891, 85] width 39 height 15
click at [890, 86] on button "Ignore" at bounding box center [891, 85] width 39 height 15
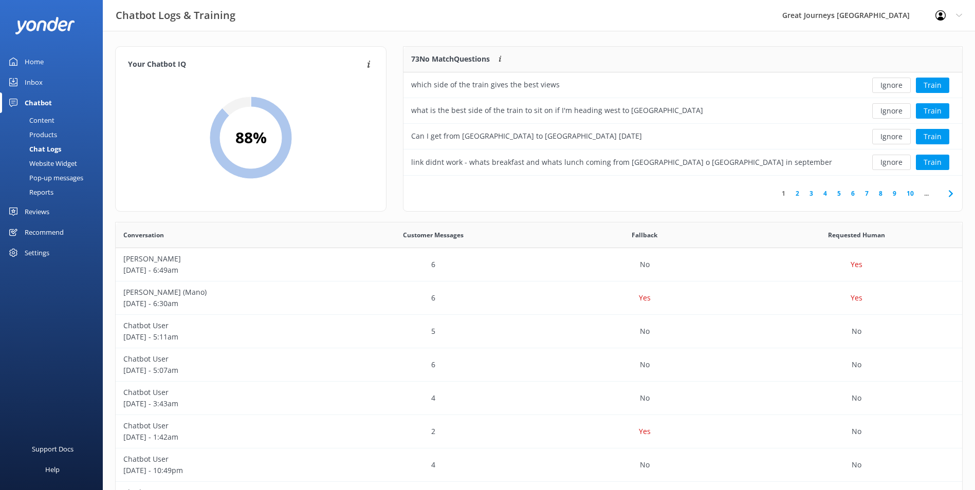
click at [890, 86] on button "Ignore" at bounding box center [891, 85] width 39 height 15
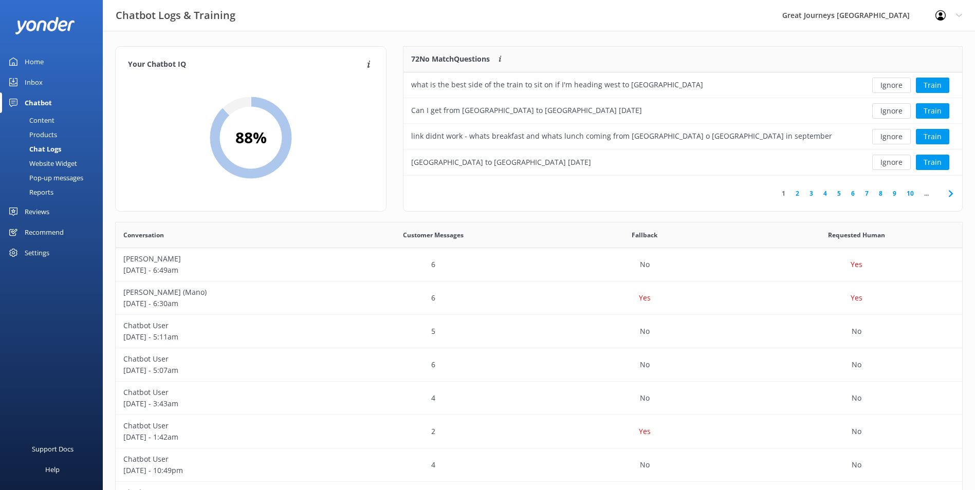
click at [890, 86] on button "Ignore" at bounding box center [891, 85] width 39 height 15
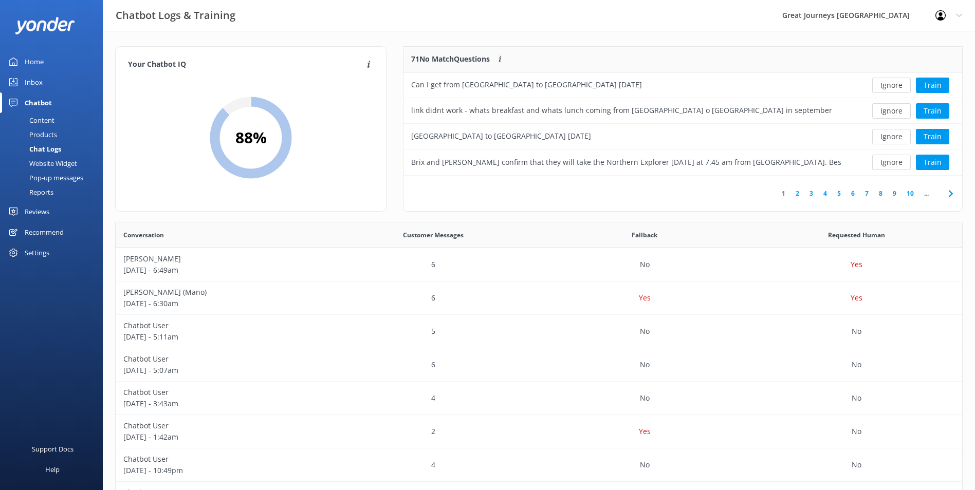
click at [890, 86] on button "Ignore" at bounding box center [891, 85] width 39 height 15
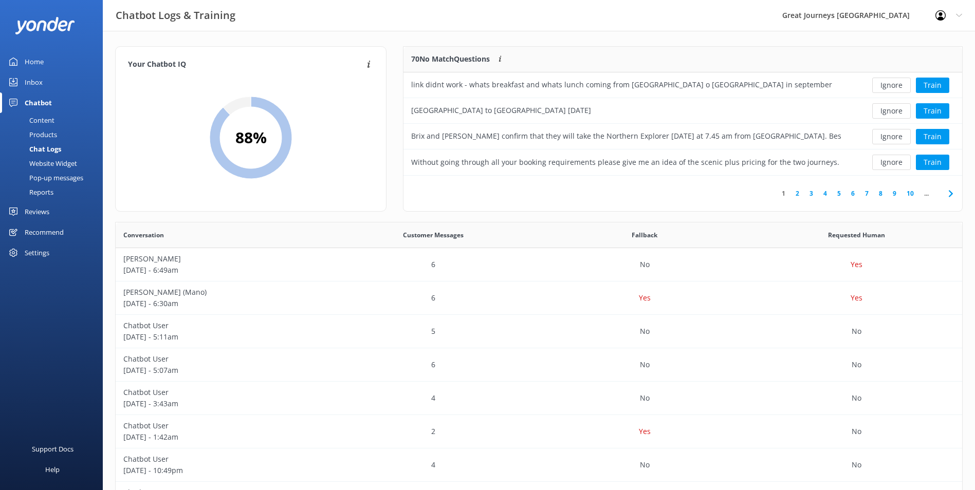
click at [890, 85] on button "Ignore" at bounding box center [891, 85] width 39 height 15
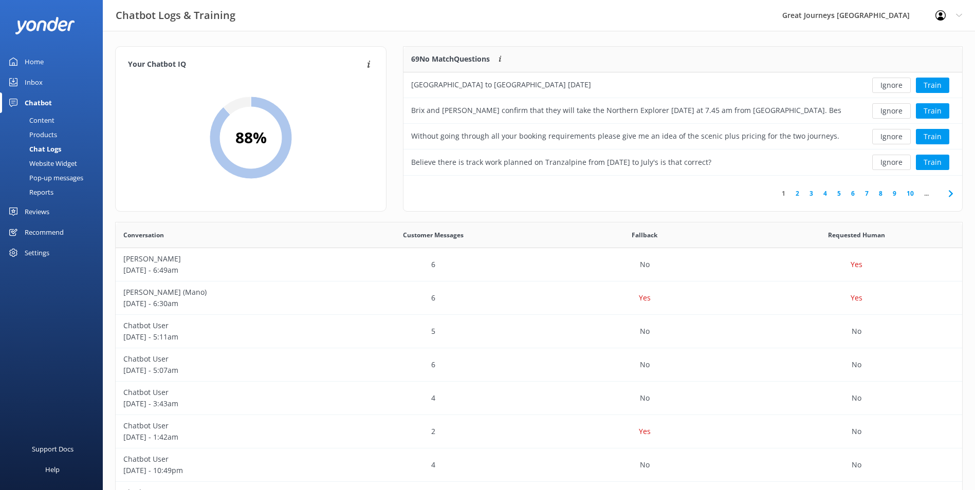
click at [889, 85] on button "Ignore" at bounding box center [891, 85] width 39 height 15
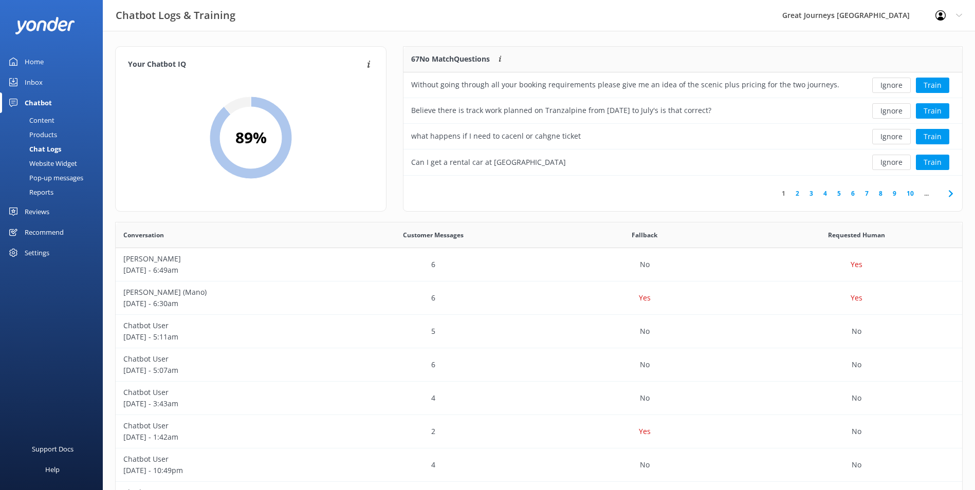
click at [889, 85] on button "Ignore" at bounding box center [891, 85] width 39 height 15
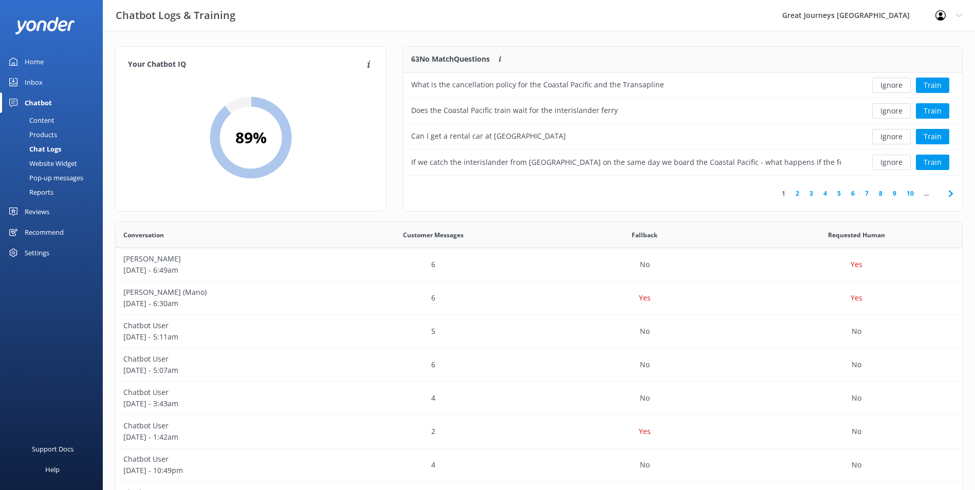
click at [889, 85] on button "Ignore" at bounding box center [891, 85] width 39 height 15
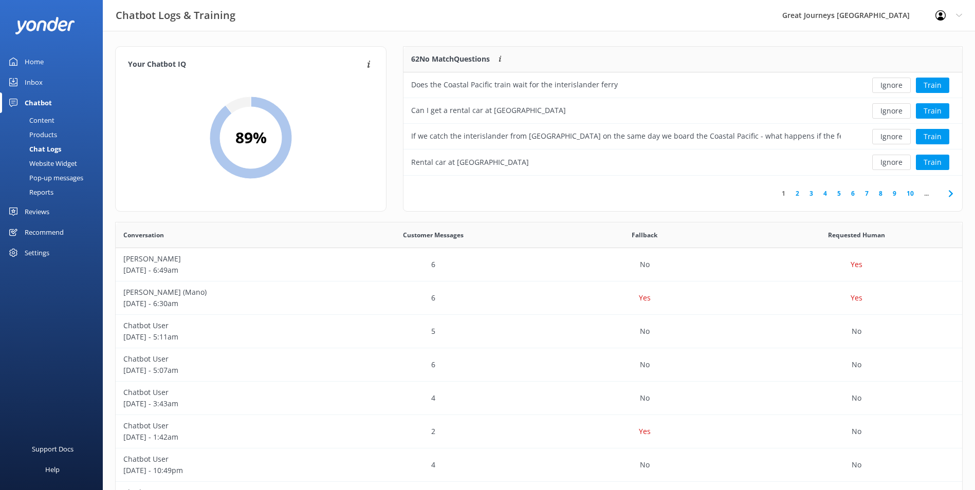
click at [889, 85] on button "Ignore" at bounding box center [891, 85] width 39 height 15
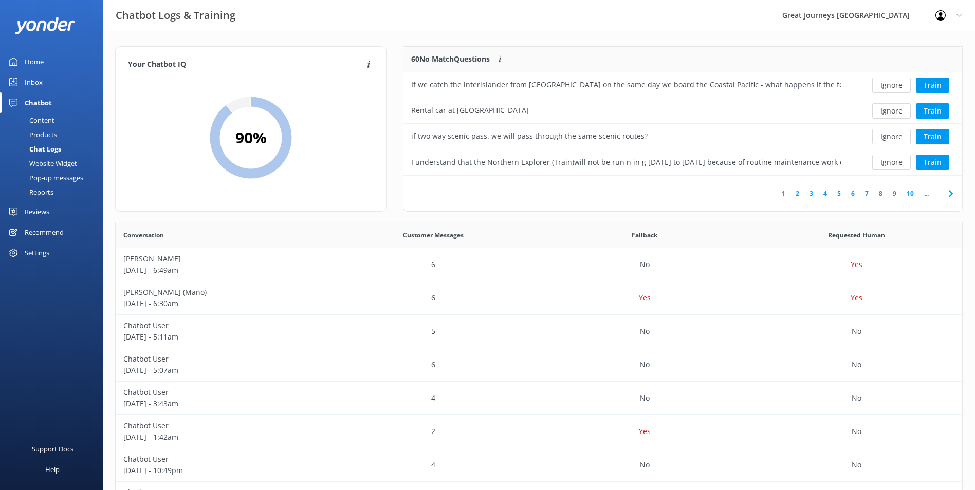
click at [889, 85] on button "Ignore" at bounding box center [891, 85] width 39 height 15
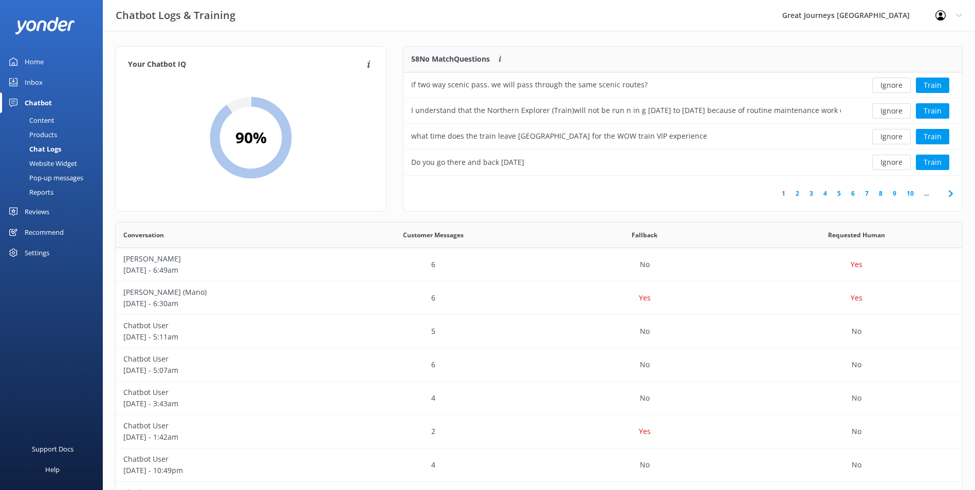
click at [889, 85] on button "Ignore" at bounding box center [891, 85] width 39 height 15
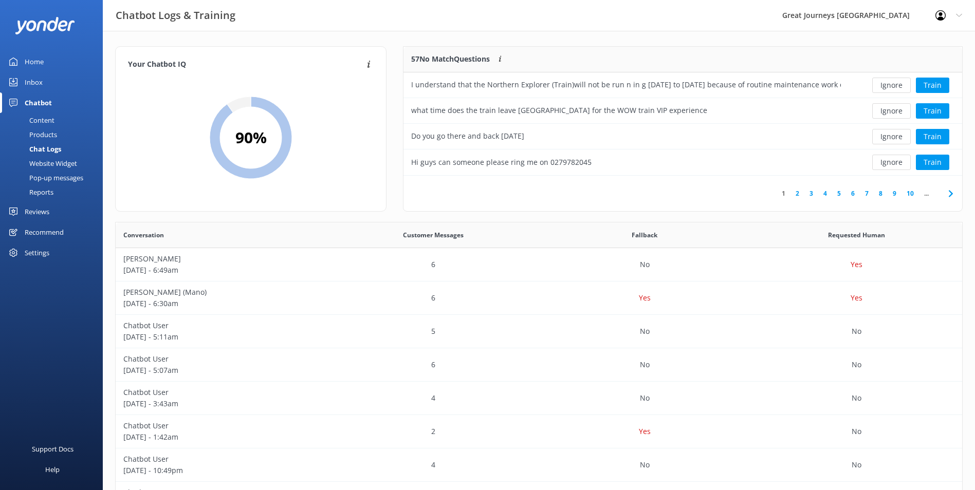
click at [889, 85] on button "Ignore" at bounding box center [891, 85] width 39 height 15
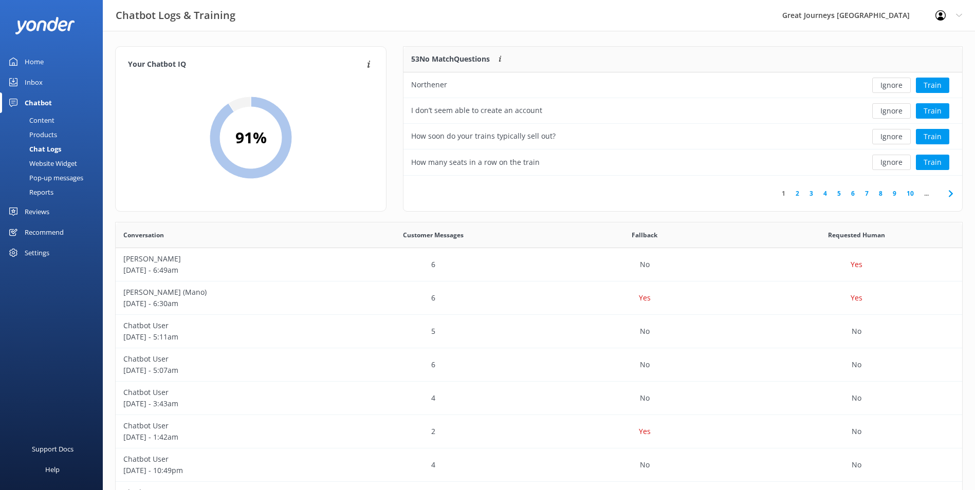
click at [889, 85] on button "Ignore" at bounding box center [891, 85] width 39 height 15
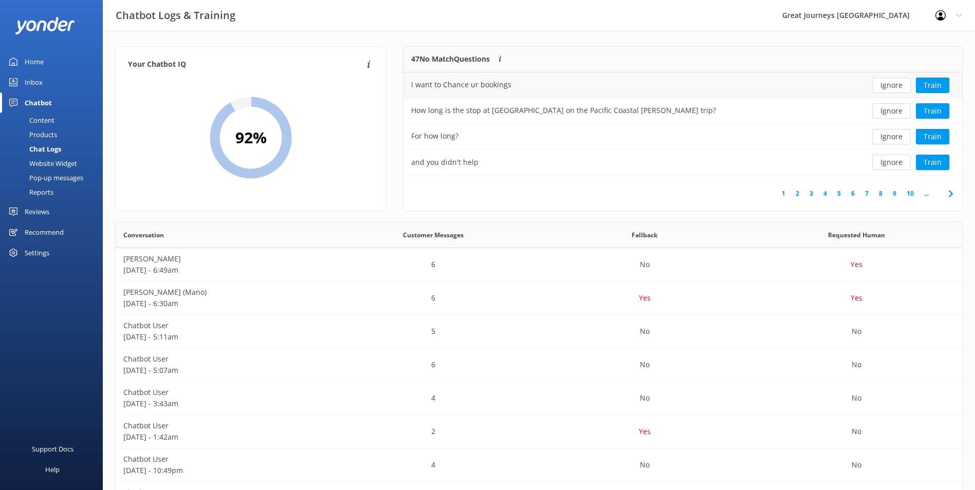
click at [889, 85] on button "Ignore" at bounding box center [891, 85] width 39 height 15
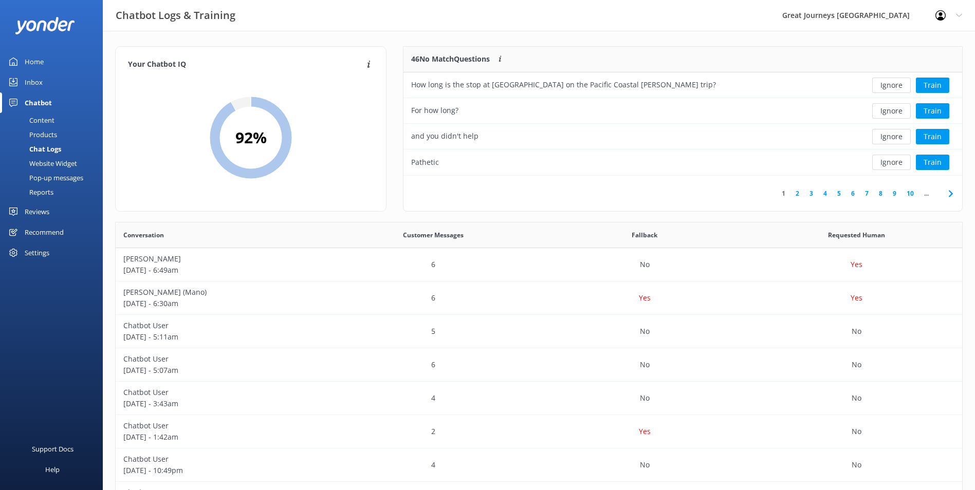
click at [889, 85] on button "Ignore" at bounding box center [891, 85] width 39 height 15
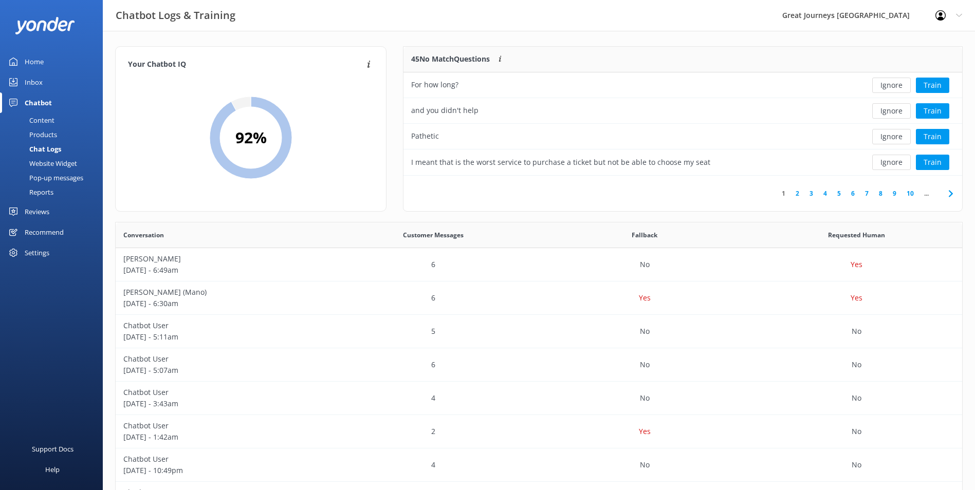
click at [889, 85] on button "Ignore" at bounding box center [891, 85] width 39 height 15
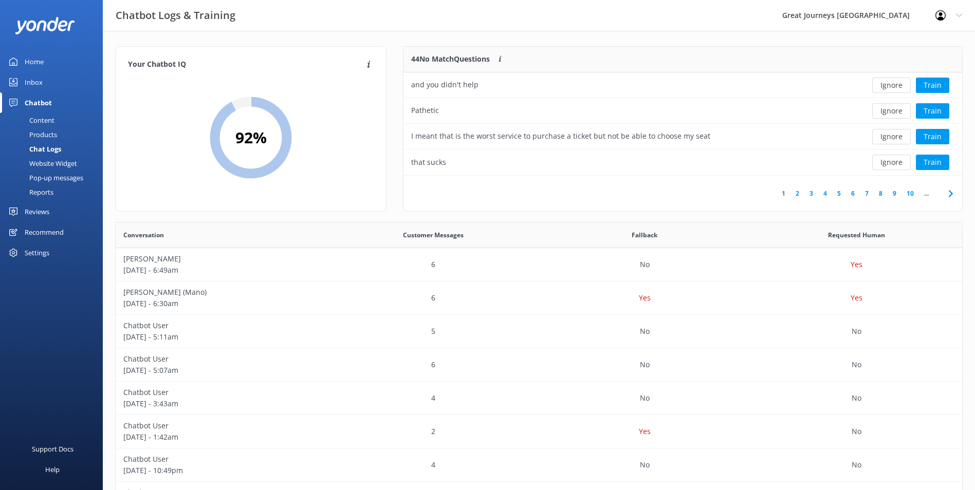
click at [889, 85] on button "Ignore" at bounding box center [891, 85] width 39 height 15
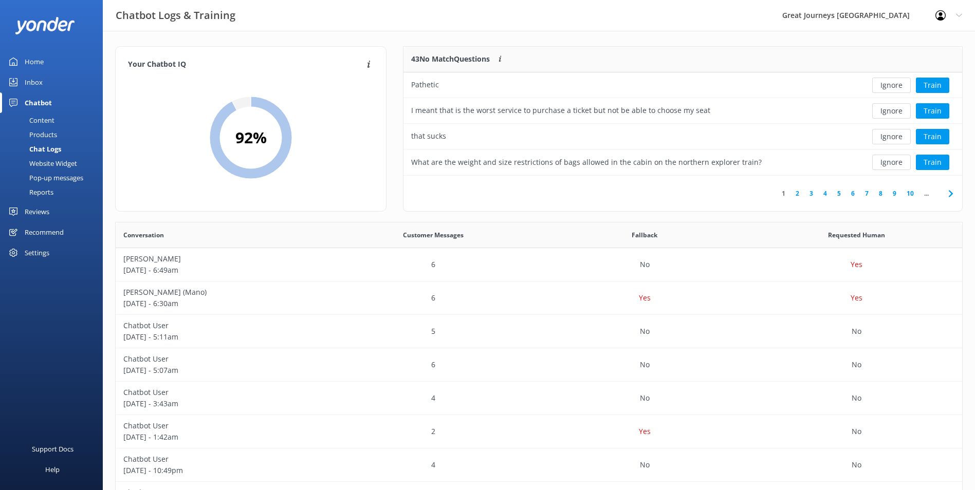
click at [889, 85] on button "Ignore" at bounding box center [891, 85] width 39 height 15
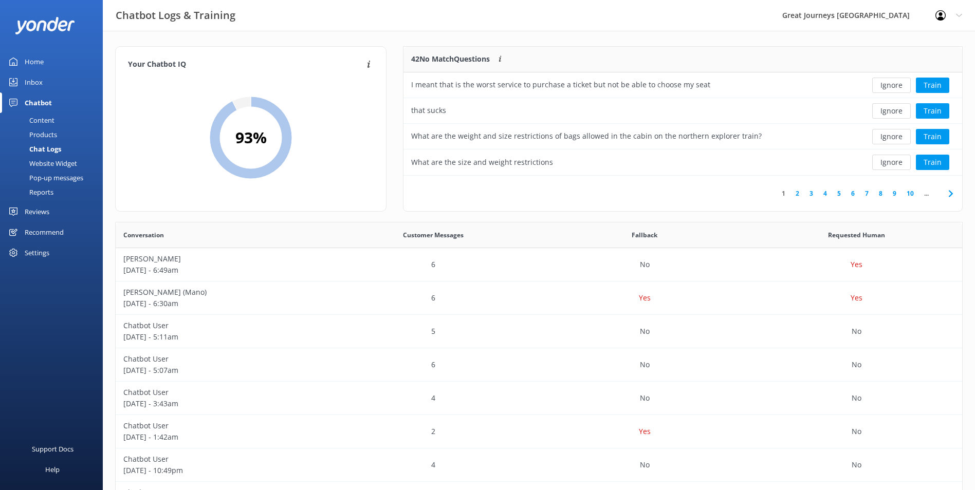
click at [889, 85] on button "Ignore" at bounding box center [891, 85] width 39 height 15
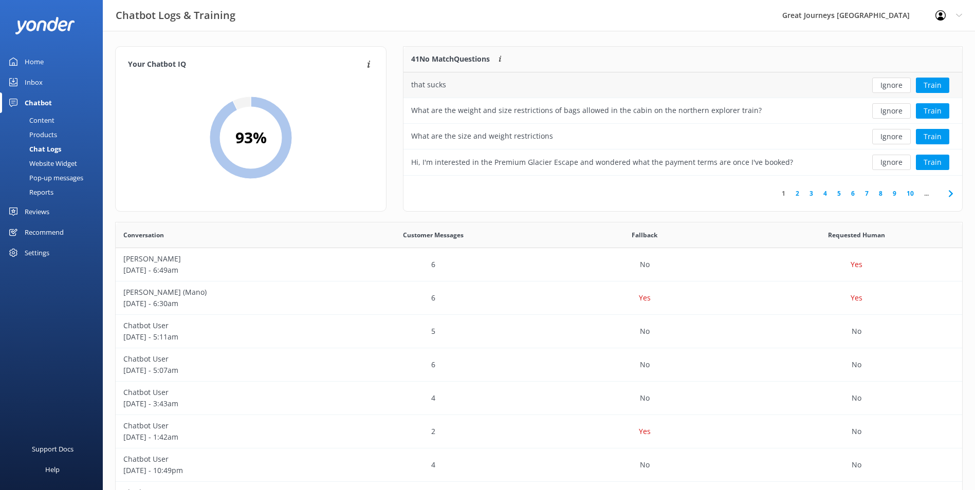
click at [889, 85] on button "Ignore" at bounding box center [891, 85] width 39 height 15
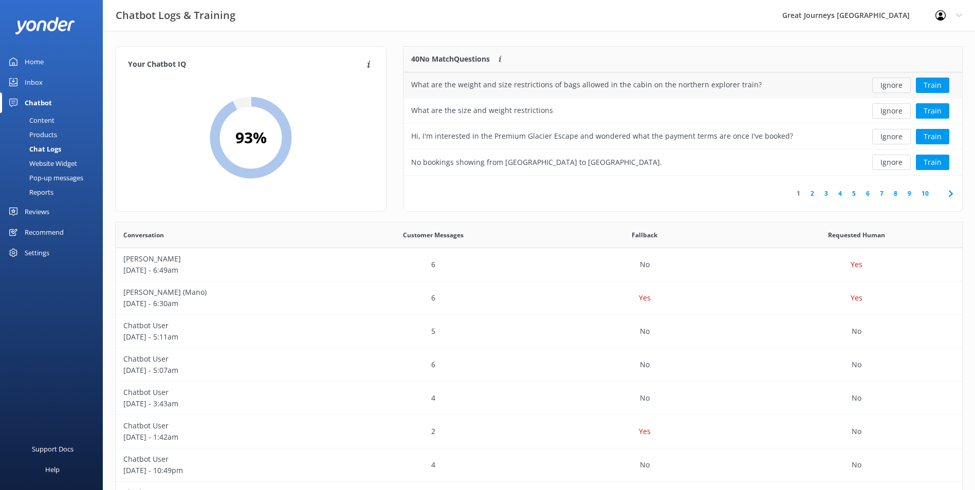
click at [890, 85] on button "Ignore" at bounding box center [891, 85] width 39 height 15
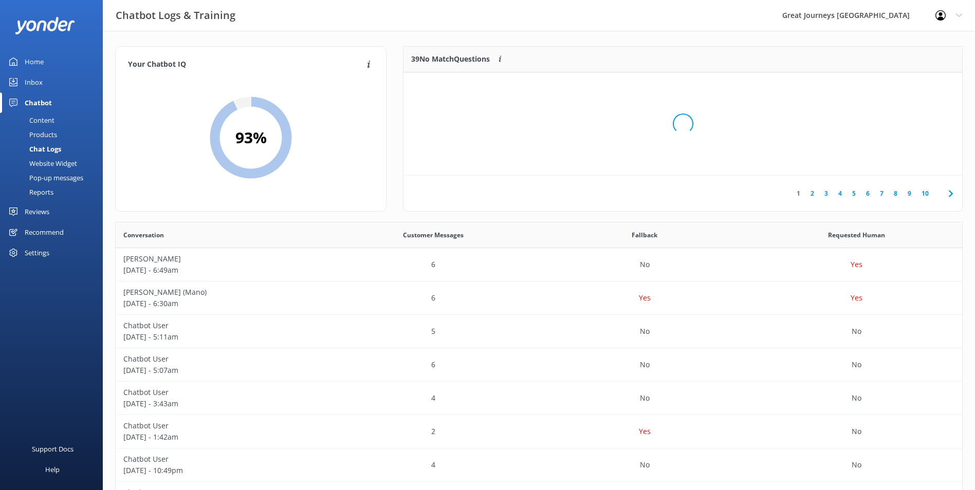
click at [891, 85] on div "Loading.." at bounding box center [683, 124] width 538 height 490
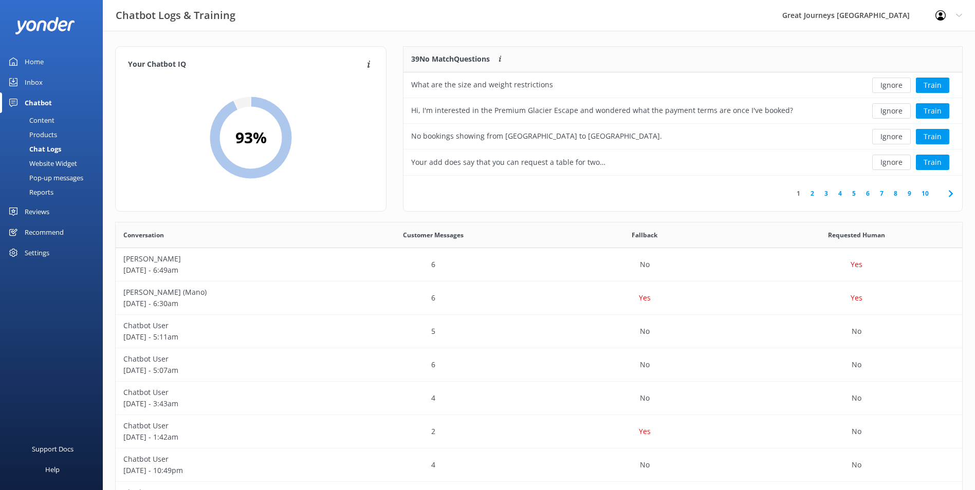
click at [891, 85] on button "Ignore" at bounding box center [891, 85] width 39 height 15
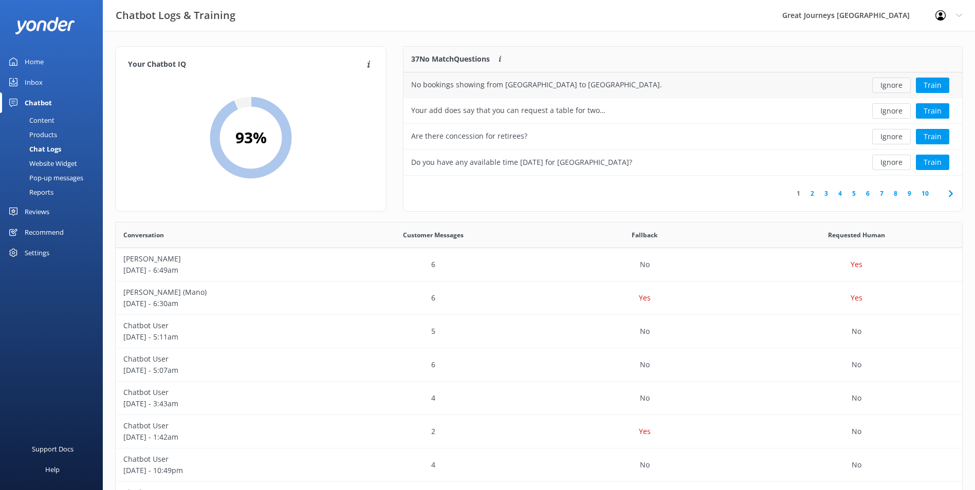
click at [893, 87] on button "Ignore" at bounding box center [891, 85] width 39 height 15
click at [894, 87] on button "Ignore" at bounding box center [891, 85] width 39 height 15
click at [895, 87] on button "Ignore" at bounding box center [891, 85] width 39 height 15
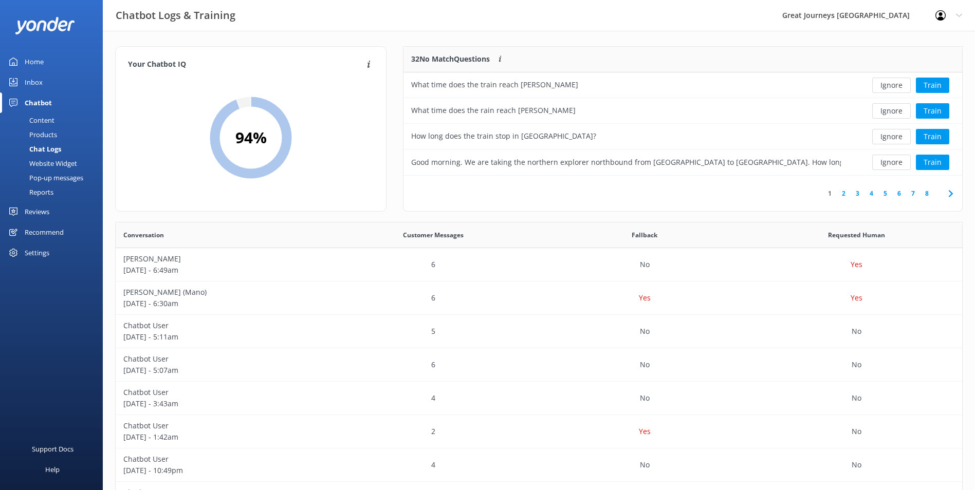
click at [895, 87] on button "Ignore" at bounding box center [891, 85] width 39 height 15
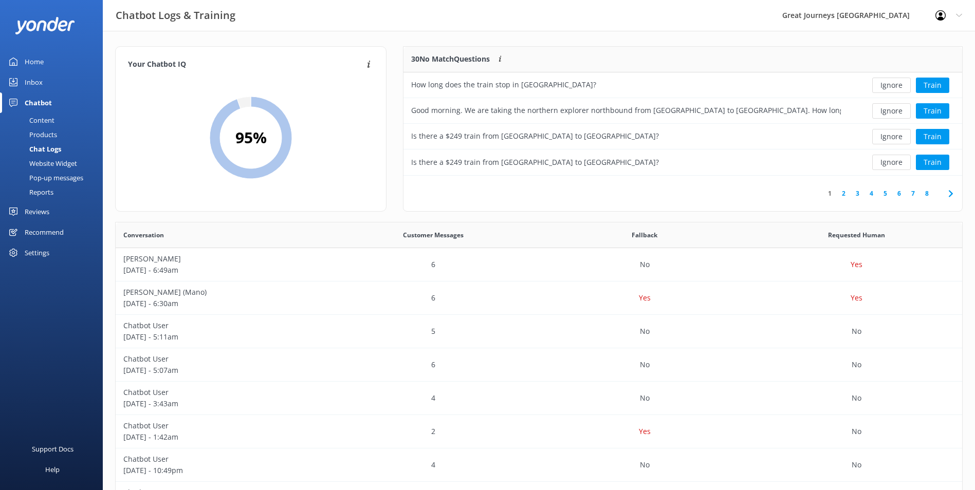
click at [895, 87] on button "Ignore" at bounding box center [891, 85] width 39 height 15
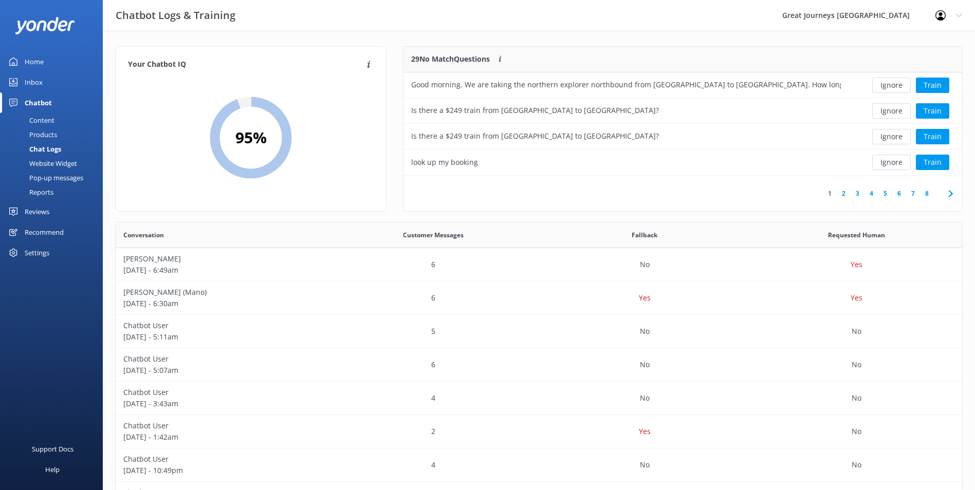
click at [895, 87] on button "Ignore" at bounding box center [891, 85] width 39 height 15
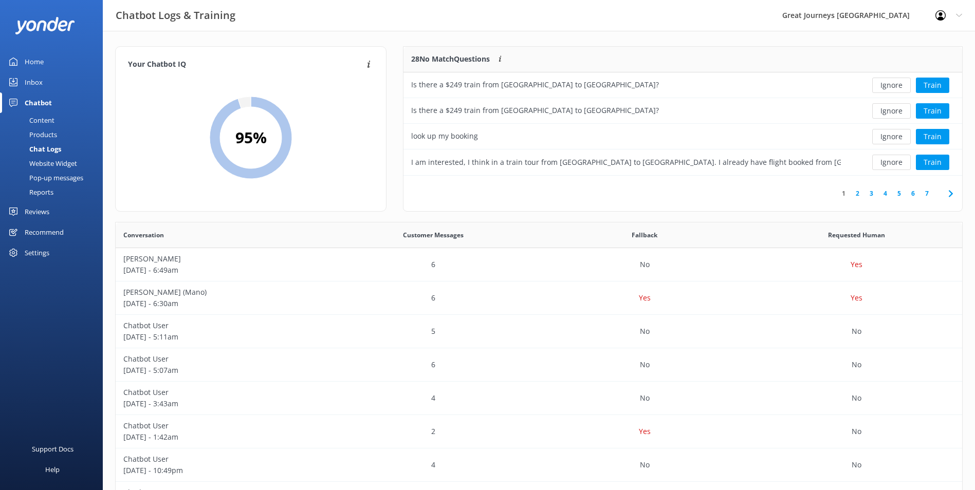
click at [895, 87] on button "Ignore" at bounding box center [891, 85] width 39 height 15
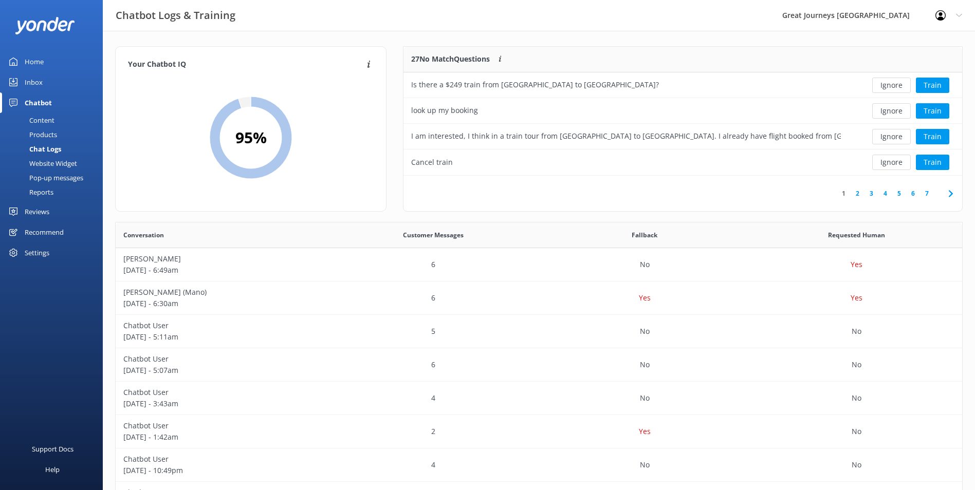
click at [895, 87] on button "Ignore" at bounding box center [891, 85] width 39 height 15
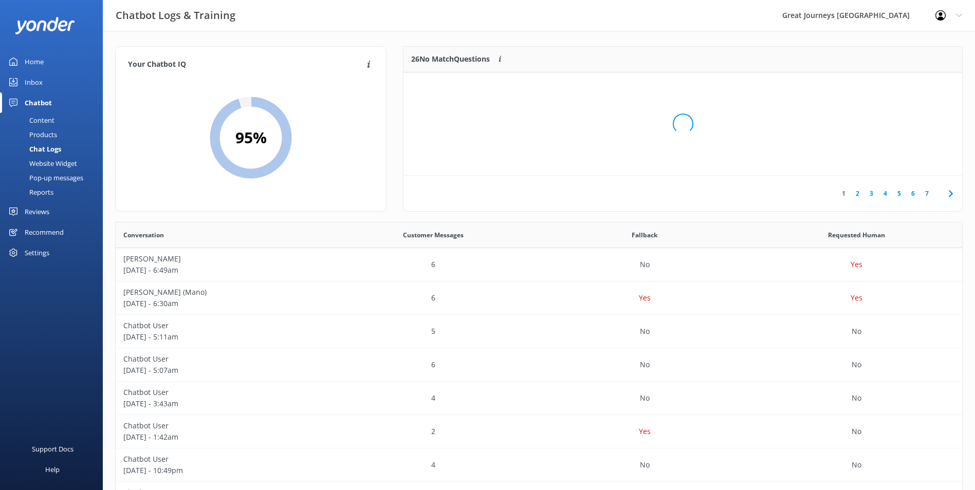
click at [895, 87] on div "Loading.." at bounding box center [683, 124] width 538 height 490
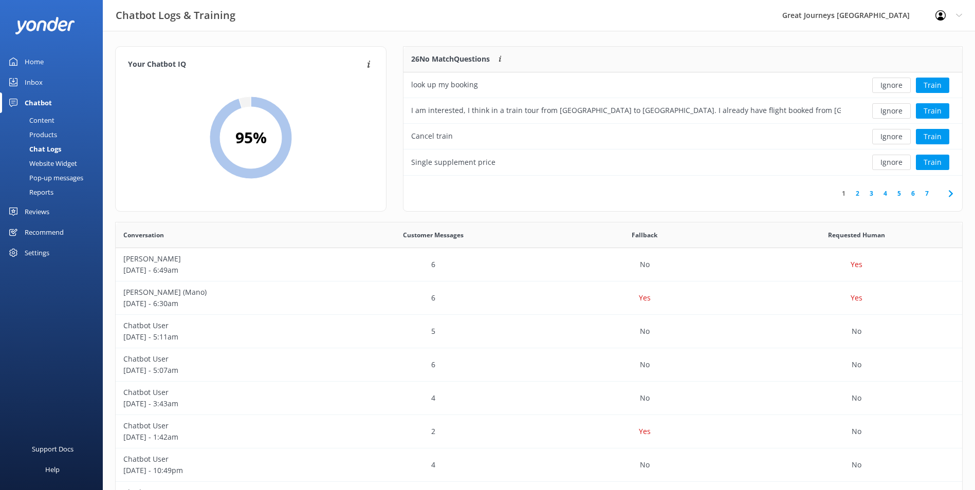
click at [895, 87] on button "Ignore" at bounding box center [891, 85] width 39 height 15
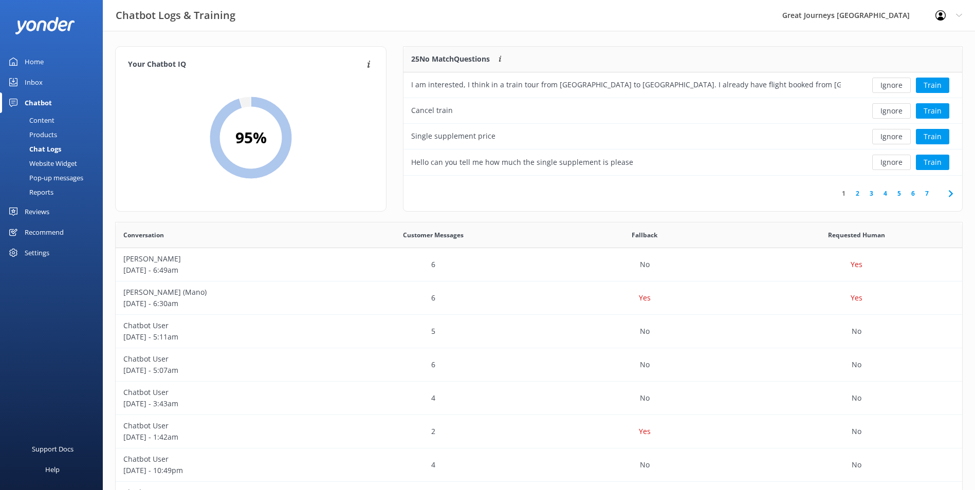
click at [895, 87] on button "Ignore" at bounding box center [891, 85] width 39 height 15
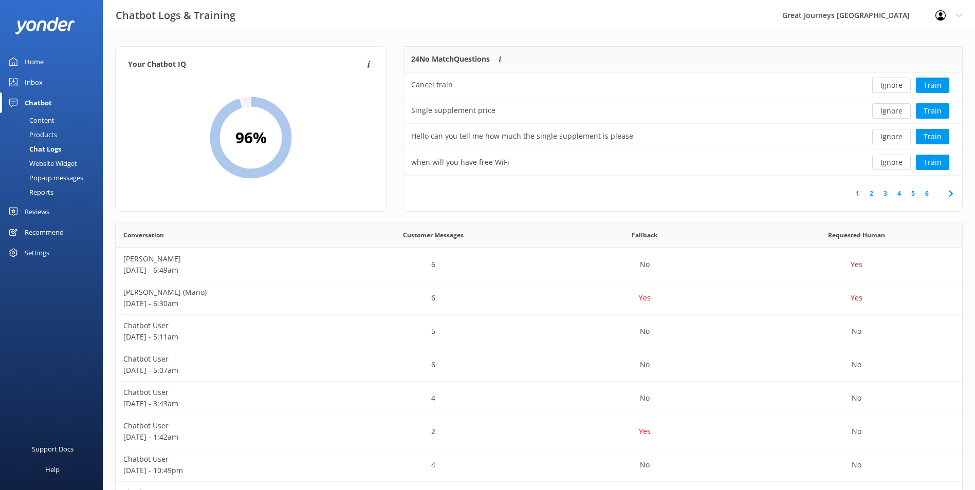
click at [895, 87] on button "Ignore" at bounding box center [891, 85] width 39 height 15
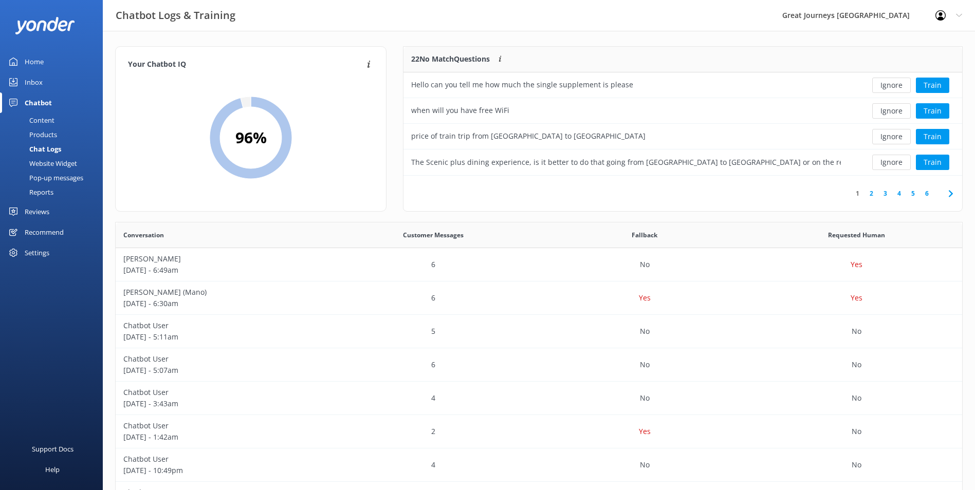
click at [895, 87] on button "Ignore" at bounding box center [891, 85] width 39 height 15
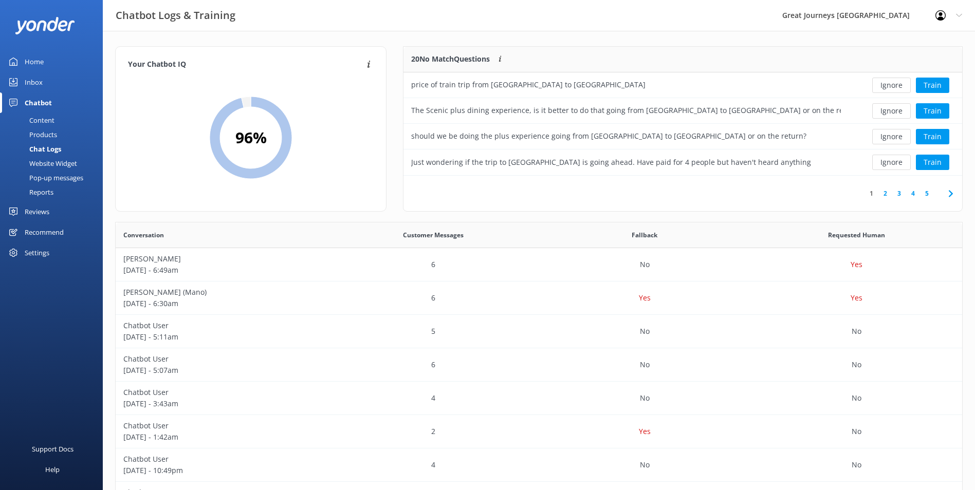
click at [895, 87] on button "Ignore" at bounding box center [891, 85] width 39 height 15
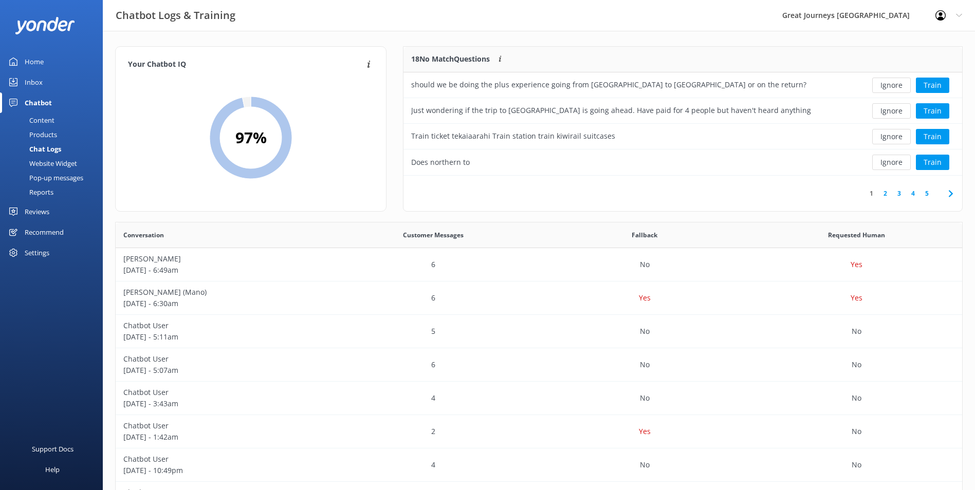
click at [895, 87] on button "Ignore" at bounding box center [891, 85] width 39 height 15
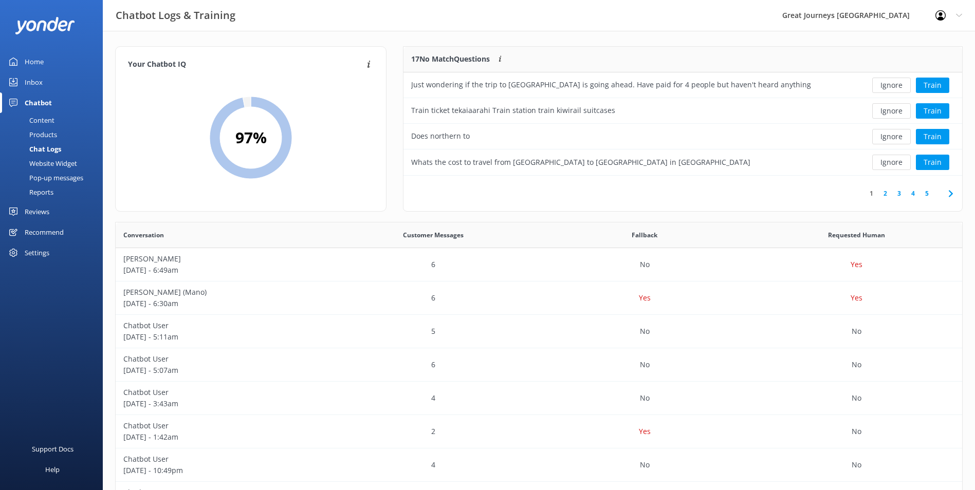
click at [895, 87] on button "Ignore" at bounding box center [891, 85] width 39 height 15
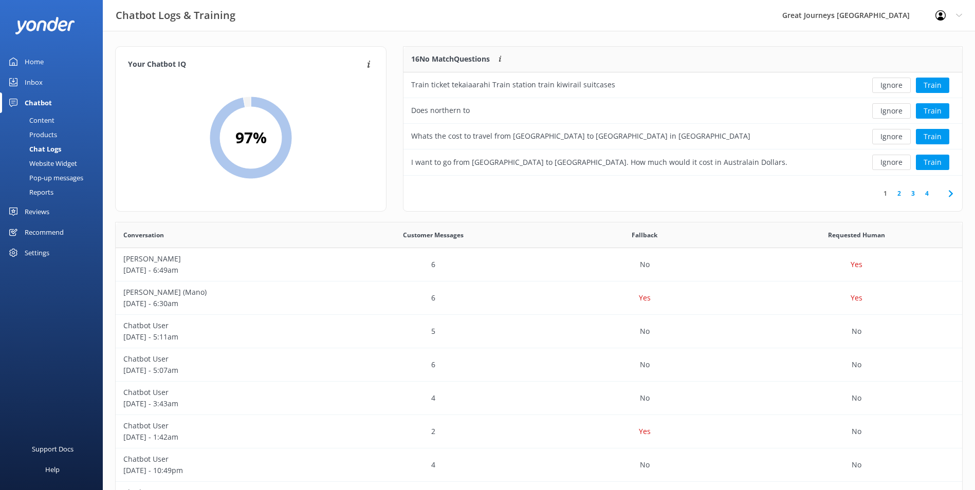
click at [895, 87] on button "Ignore" at bounding box center [891, 85] width 39 height 15
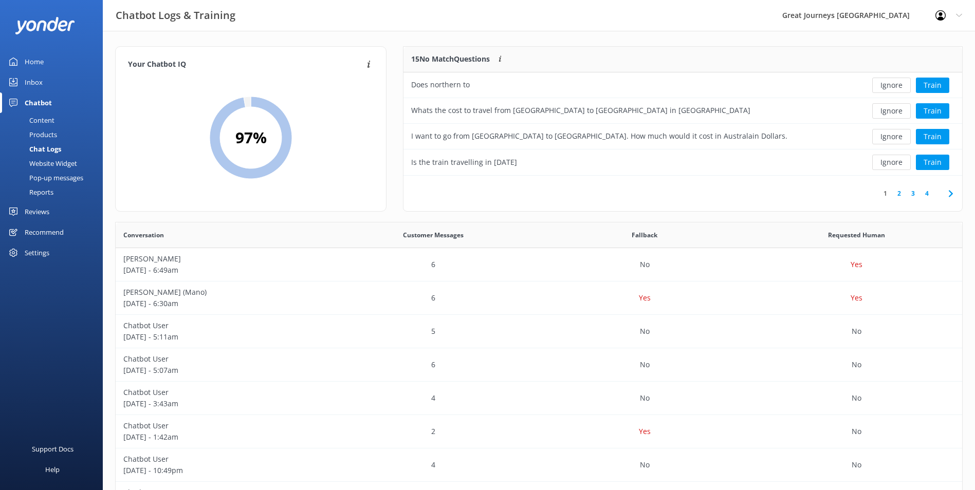
click at [895, 87] on button "Ignore" at bounding box center [891, 85] width 39 height 15
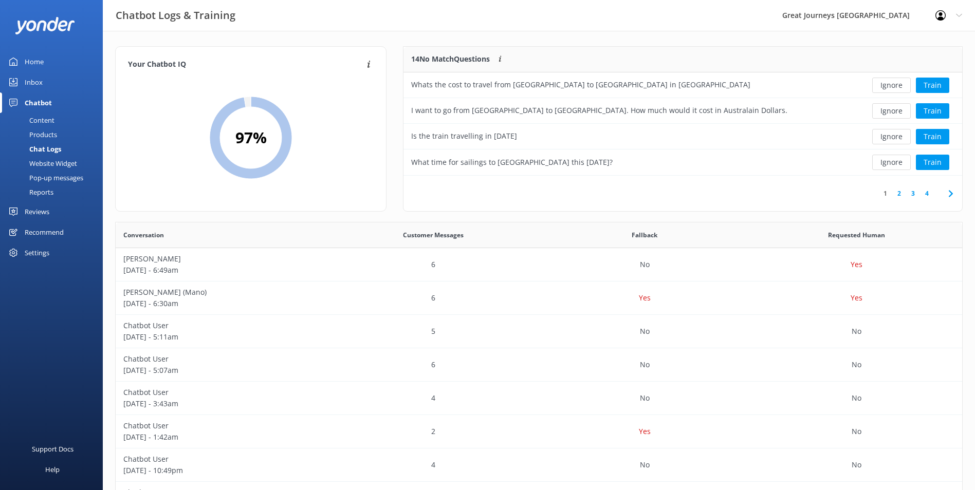
click at [895, 87] on button "Ignore" at bounding box center [891, 85] width 39 height 15
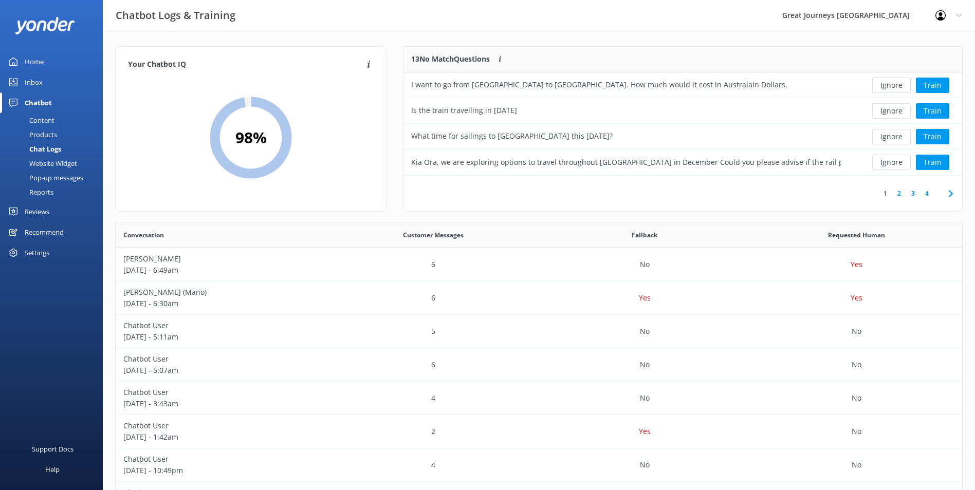
click at [895, 87] on button "Ignore" at bounding box center [891, 85] width 39 height 15
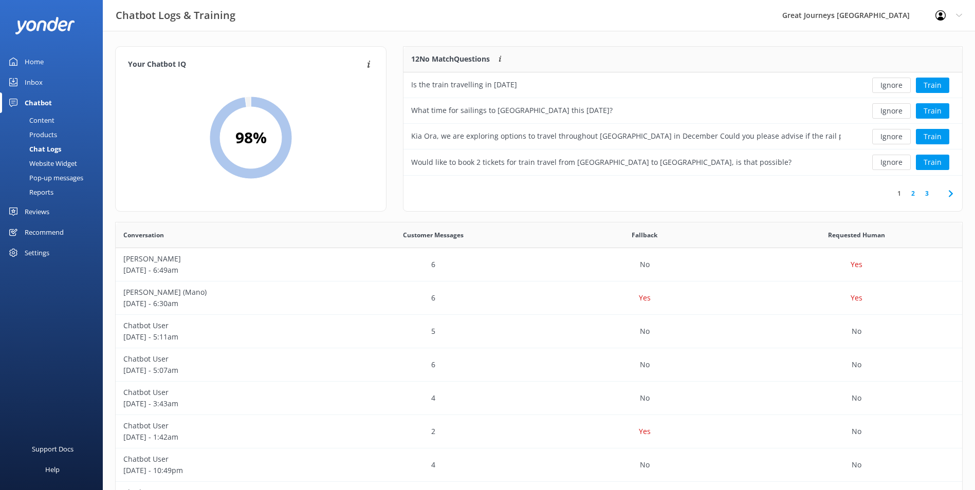
click at [895, 87] on button "Ignore" at bounding box center [891, 85] width 39 height 15
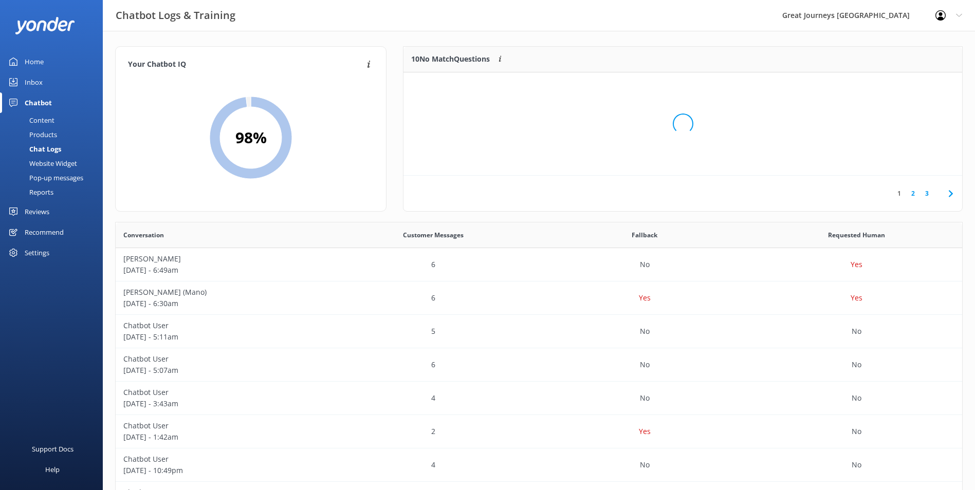
click at [895, 87] on div "Loading.." at bounding box center [683, 124] width 538 height 490
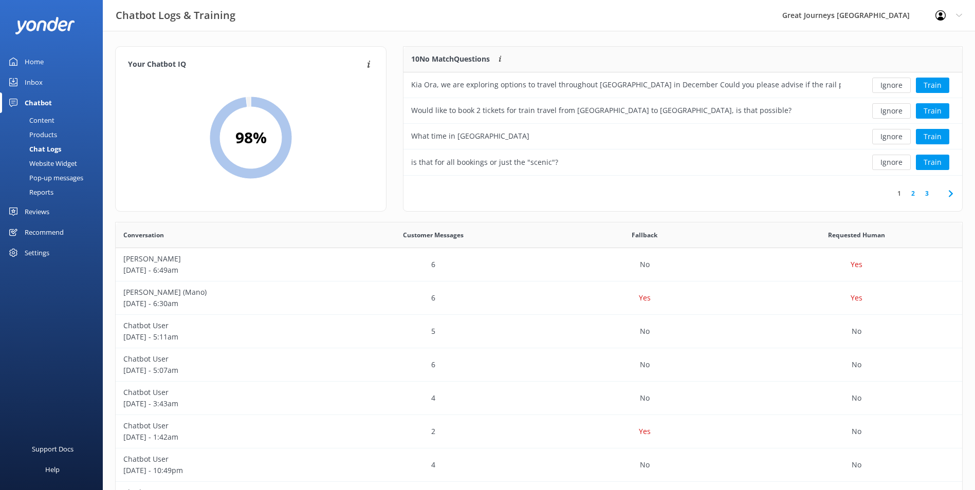
click at [895, 87] on button "Ignore" at bounding box center [891, 85] width 39 height 15
click at [899, 89] on button "Ignore" at bounding box center [891, 85] width 39 height 15
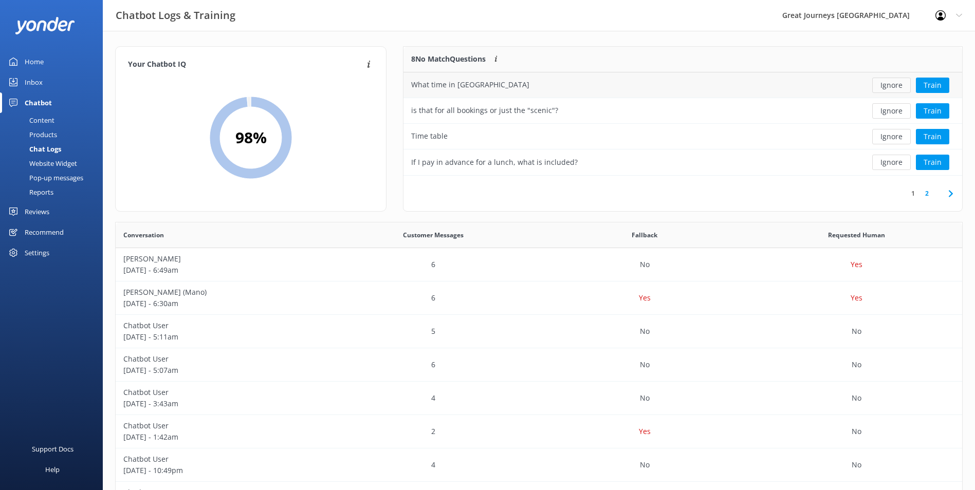
click at [898, 89] on button "Ignore" at bounding box center [891, 85] width 39 height 15
click at [897, 89] on button "Ignore" at bounding box center [891, 85] width 39 height 15
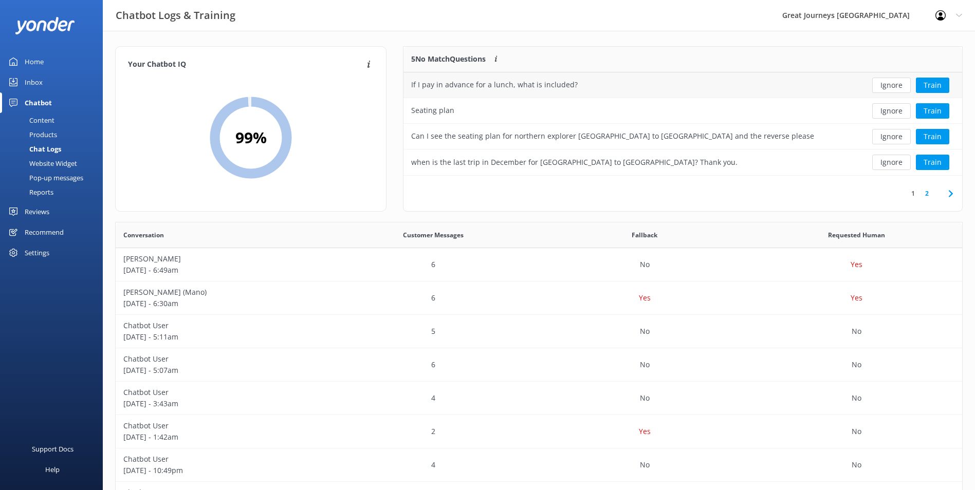
click at [897, 89] on button "Ignore" at bounding box center [891, 85] width 39 height 15
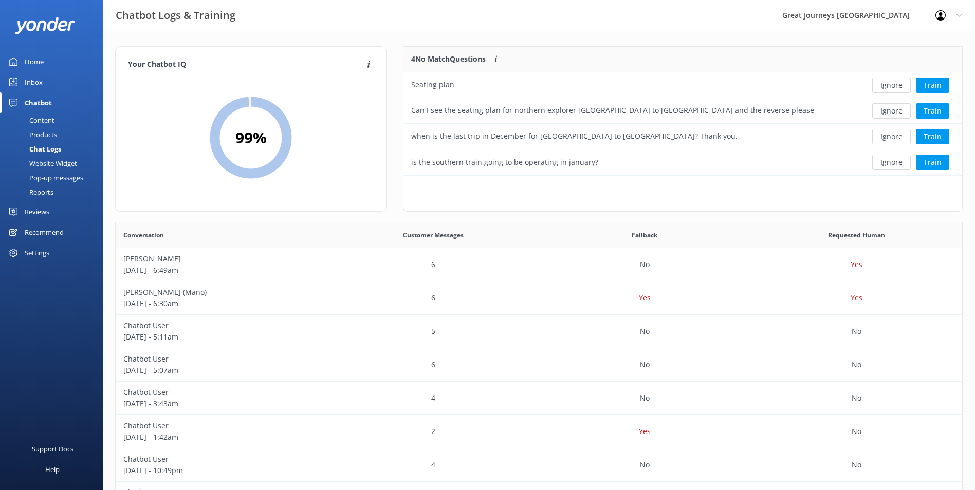
click at [897, 89] on button "Ignore" at bounding box center [891, 85] width 39 height 15
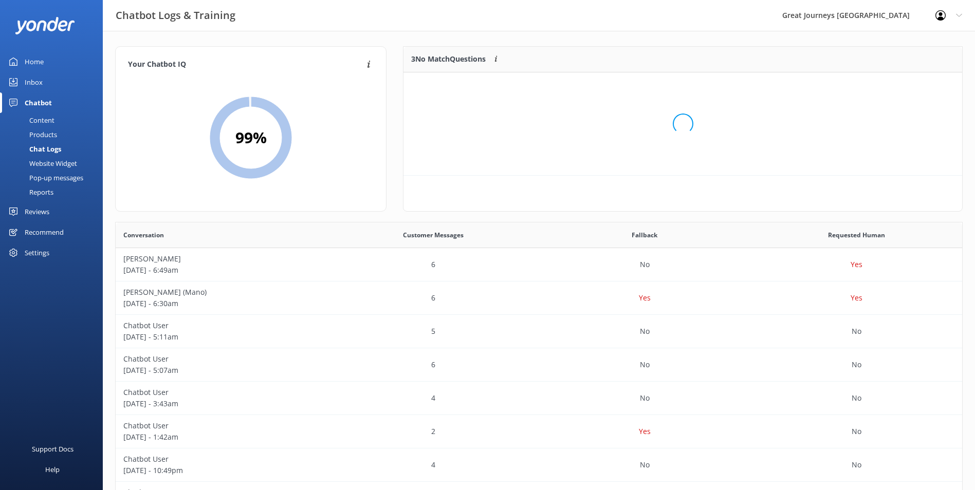
scroll to position [96, 550]
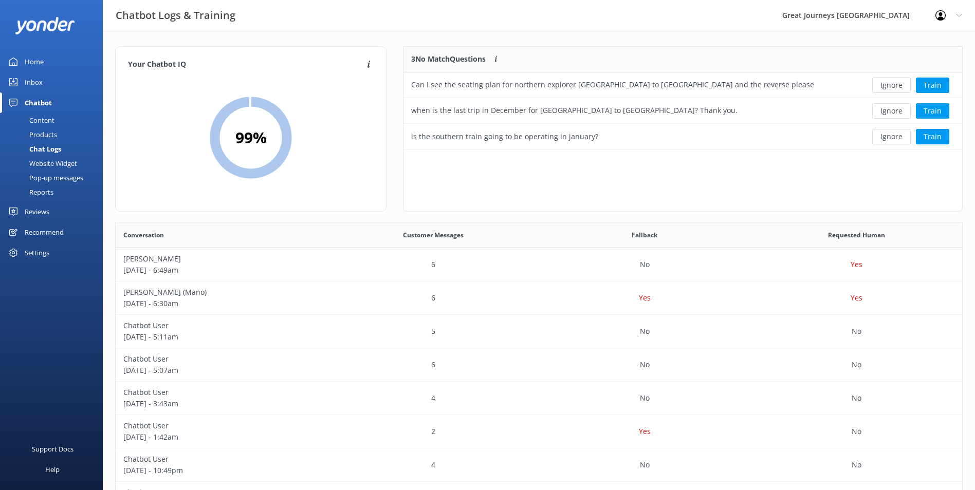
click at [897, 89] on button "Ignore" at bounding box center [891, 85] width 39 height 15
click at [896, 89] on button "Ignore" at bounding box center [891, 85] width 39 height 15
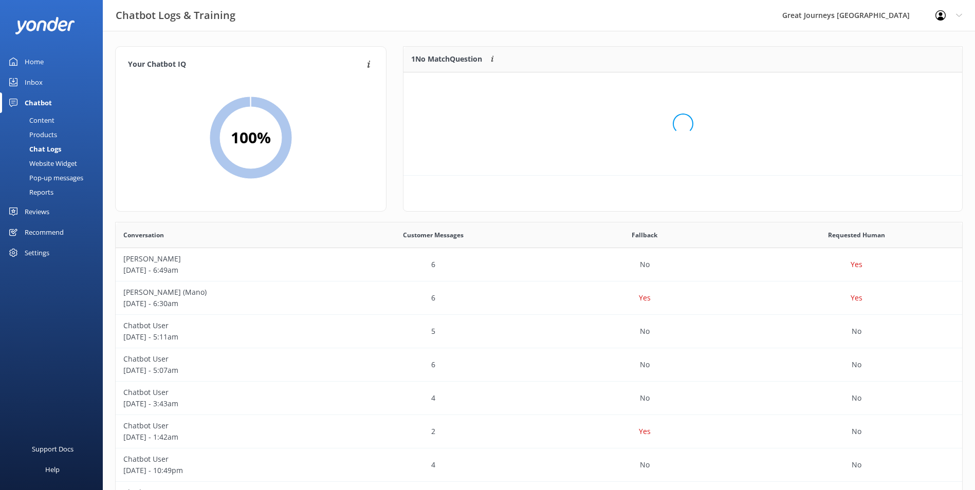
scroll to position [44, 550]
click at [896, 89] on button "Ignore" at bounding box center [891, 85] width 39 height 15
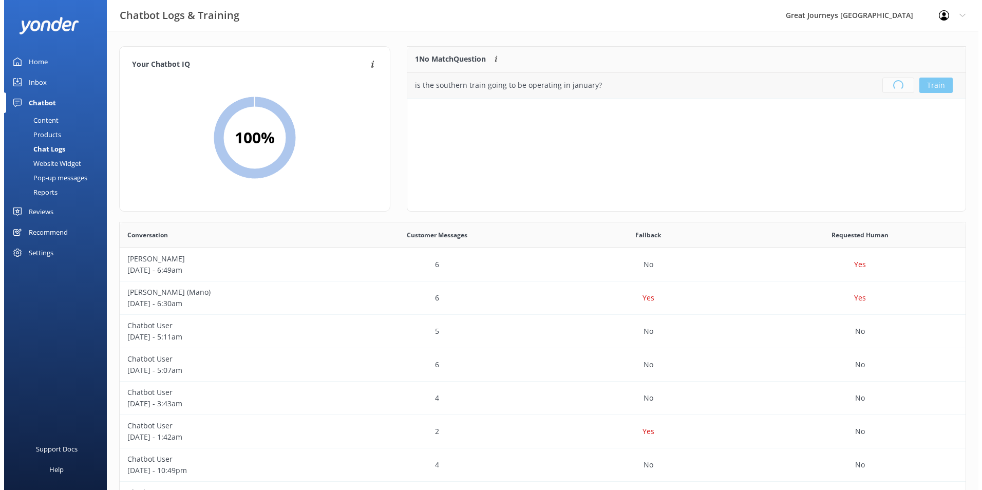
scroll to position [121, 550]
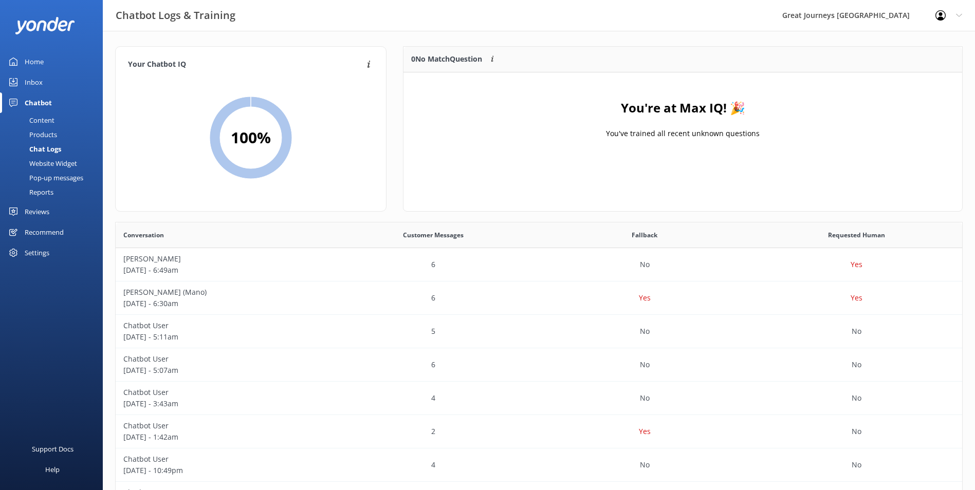
click at [954, 13] on div "Profile Settings Logout" at bounding box center [948, 15] width 52 height 31
click at [911, 68] on link "Logout" at bounding box center [923, 70] width 103 height 26
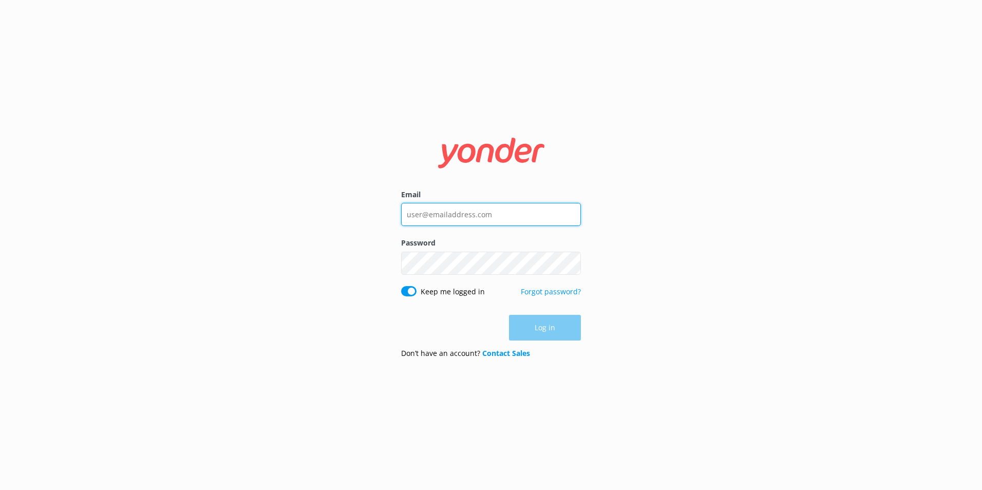
type input "[PERSON_NAME][EMAIL_ADDRESS][PERSON_NAME][DOMAIN_NAME]"
